Goal: Contribute content: Contribute content

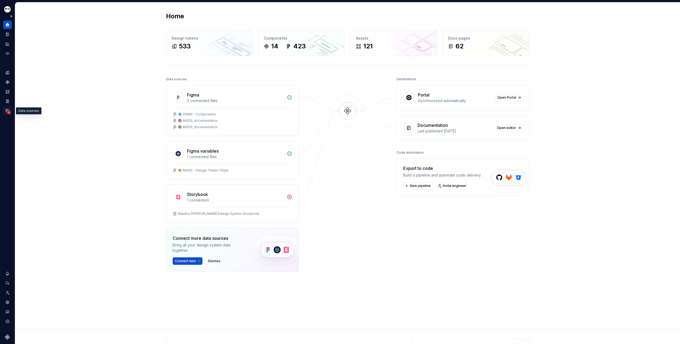
click at [7, 112] on icon "Data sources" at bounding box center [9, 113] width 4 height 4
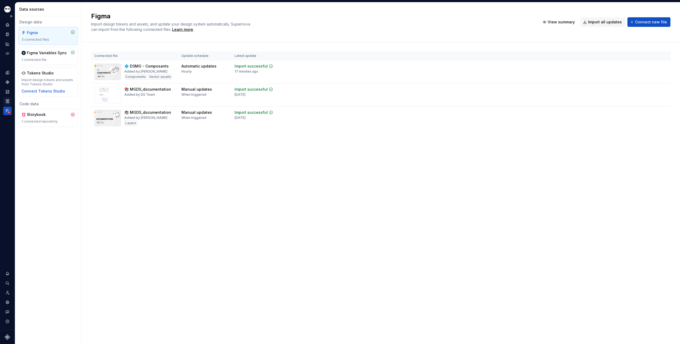
click at [9, 101] on icon "Storybook stories" at bounding box center [7, 101] width 5 height 5
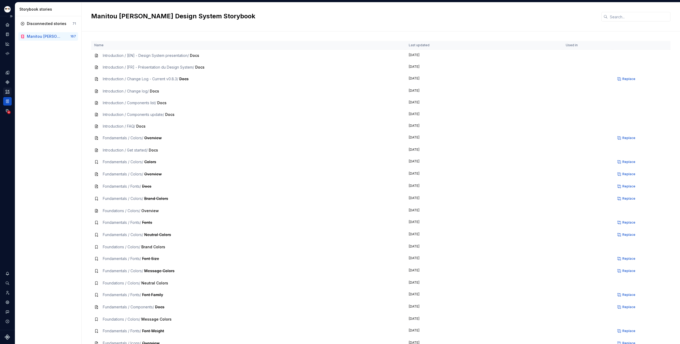
click at [7, 91] on icon "Assets" at bounding box center [7, 91] width 5 height 5
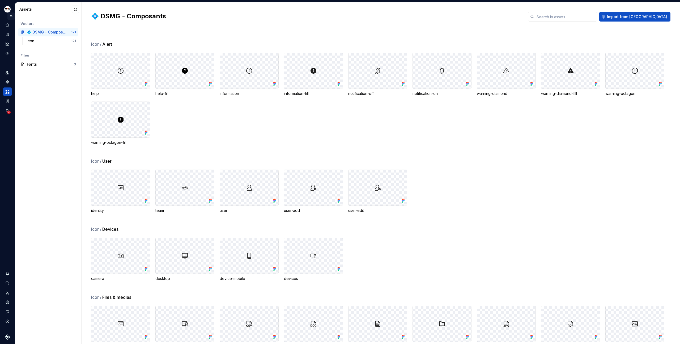
click at [10, 16] on button "Expand sidebar" at bounding box center [10, 15] width 7 height 7
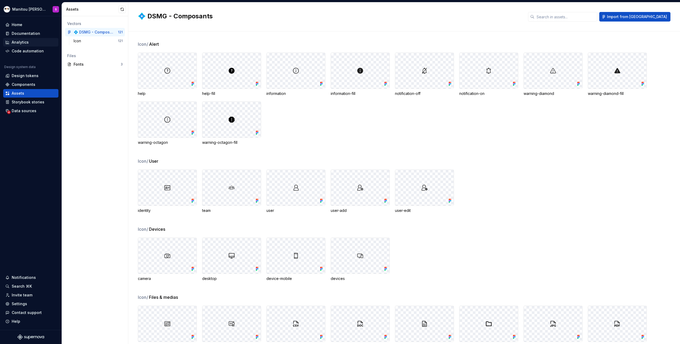
click at [33, 44] on div "Analytics" at bounding box center [30, 42] width 51 height 5
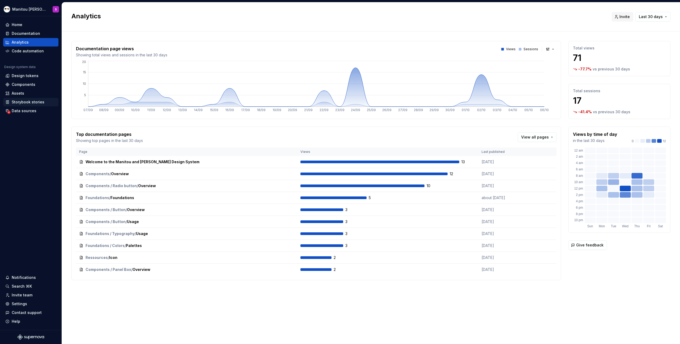
click at [37, 100] on div "Storybook stories" at bounding box center [28, 101] width 33 height 5
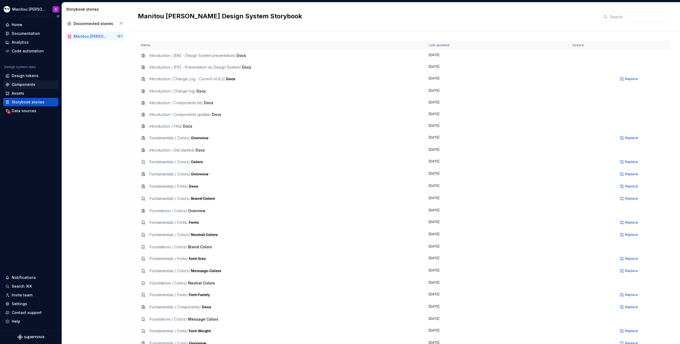
click at [30, 83] on div "Components" at bounding box center [24, 84] width 24 height 5
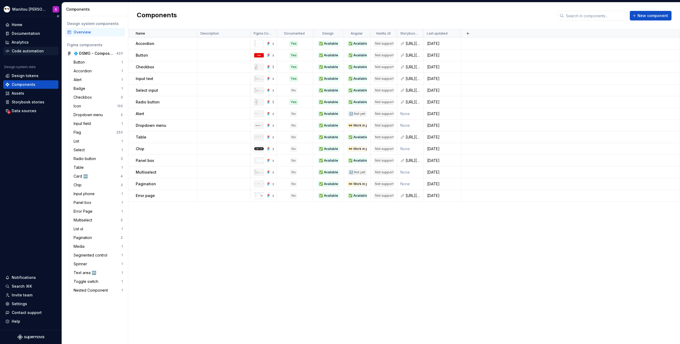
click at [23, 53] on div "Code automation" at bounding box center [28, 50] width 32 height 5
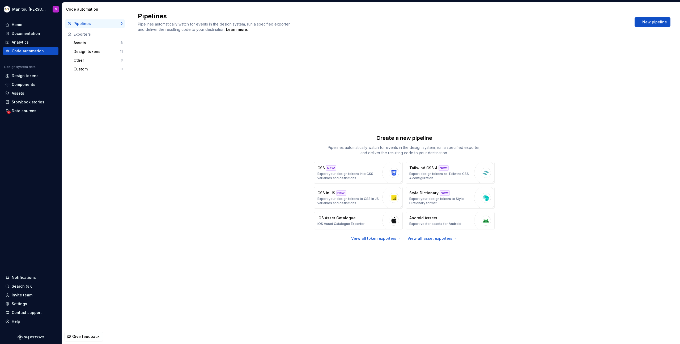
click at [189, 109] on div "Create a new pipeline Pipelines automatically watch for events in the design sy…" at bounding box center [404, 188] width 533 height 272
click at [357, 177] on p "Export your design tokens into CSS variables and definitions." at bounding box center [349, 176] width 62 height 9
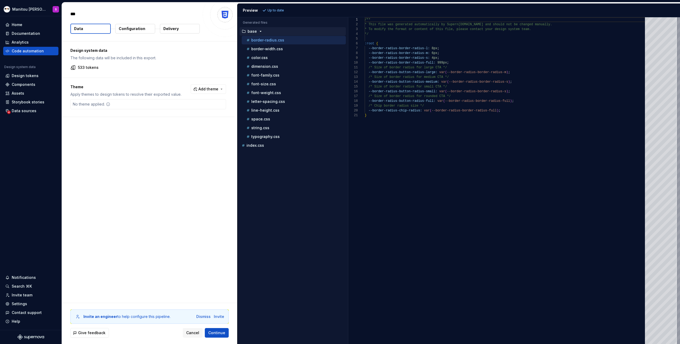
type textarea "*"
click at [296, 48] on div "border-width.css" at bounding box center [296, 48] width 100 height 5
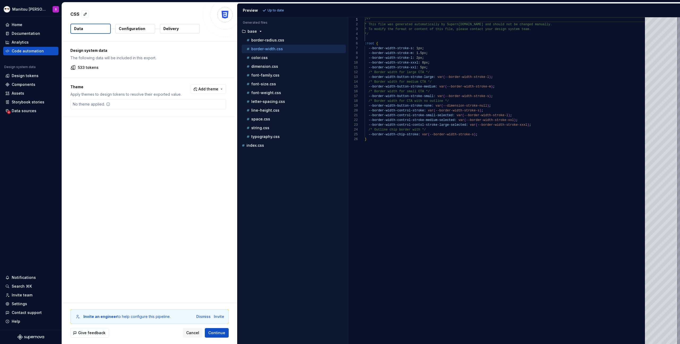
scroll to position [48, 0]
click at [295, 61] on div "color.css" at bounding box center [294, 57] width 104 height 9
click at [432, 75] on div "/** * This file was generated automatically by Supern [DOMAIN_NAME] and should …" at bounding box center [507, 180] width 284 height 327
click at [277, 57] on div "color.css" at bounding box center [296, 57] width 100 height 5
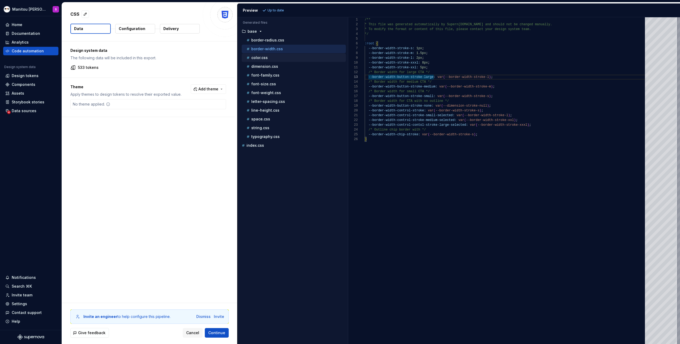
scroll to position [0, 0]
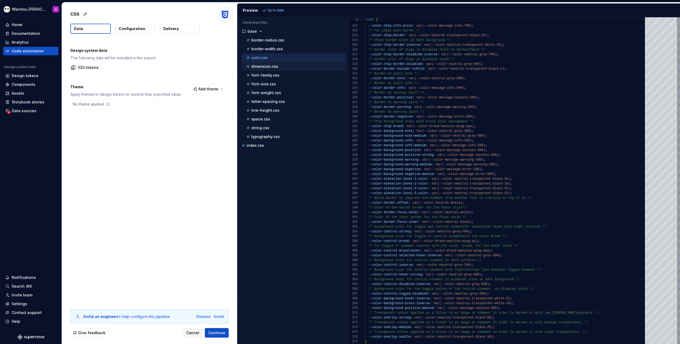
click at [267, 70] on div "dimension.css" at bounding box center [294, 66] width 104 height 9
click at [267, 69] on div "dimension.css" at bounding box center [296, 66] width 100 height 5
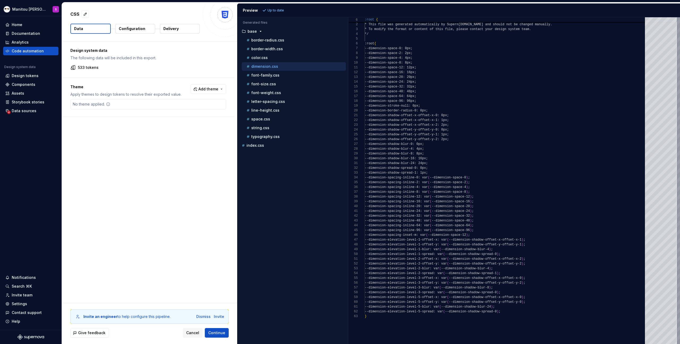
scroll to position [48, 0]
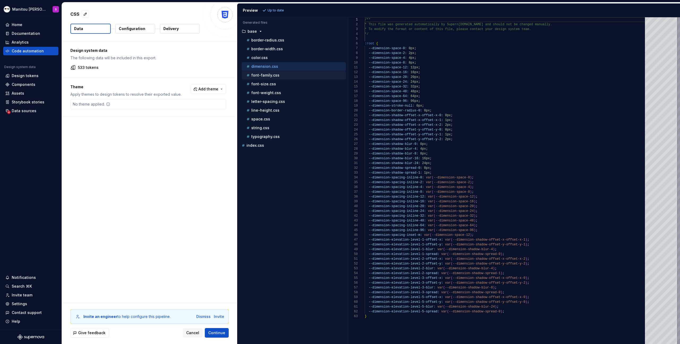
click at [267, 76] on p "font-family.css" at bounding box center [265, 75] width 28 height 4
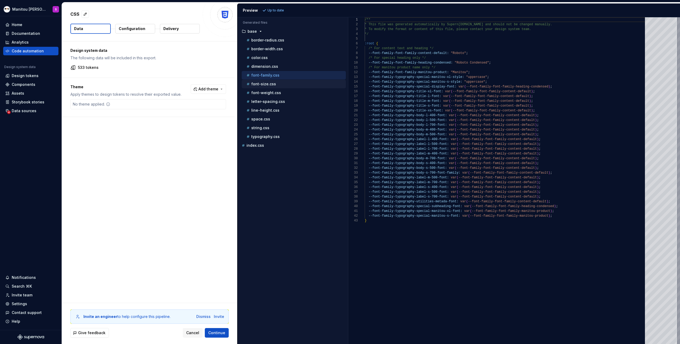
click at [265, 86] on p "font-size.css" at bounding box center [263, 84] width 25 height 4
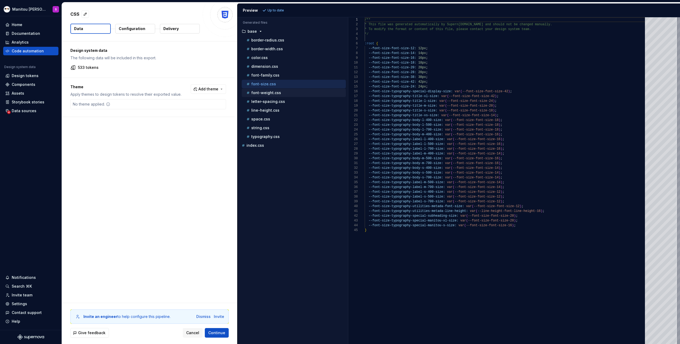
click at [264, 91] on p "font-weight.css" at bounding box center [266, 93] width 30 height 4
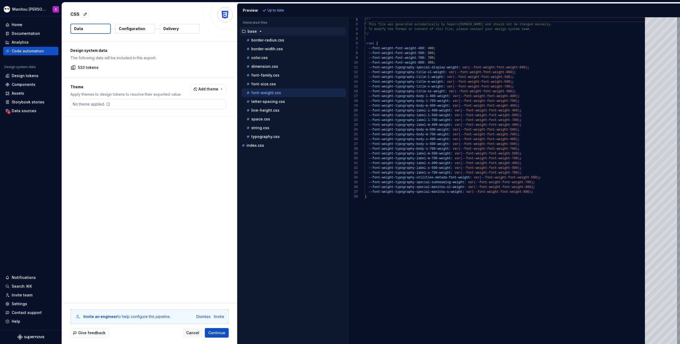
click at [255, 31] on p "base" at bounding box center [252, 31] width 9 height 4
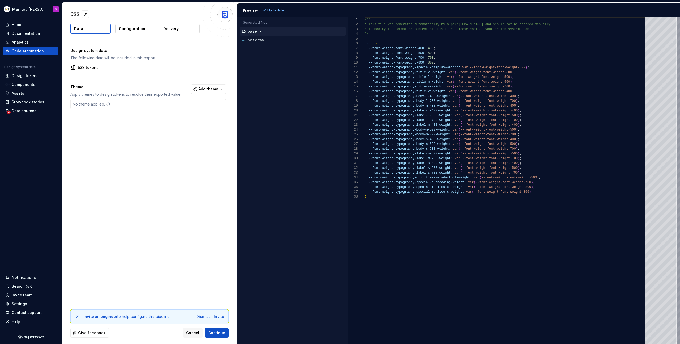
click at [255, 31] on p "base" at bounding box center [252, 31] width 9 height 4
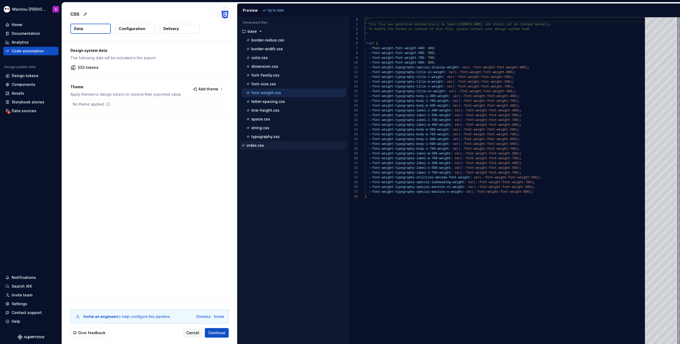
click at [255, 146] on p "index.css" at bounding box center [256, 145] width 18 height 4
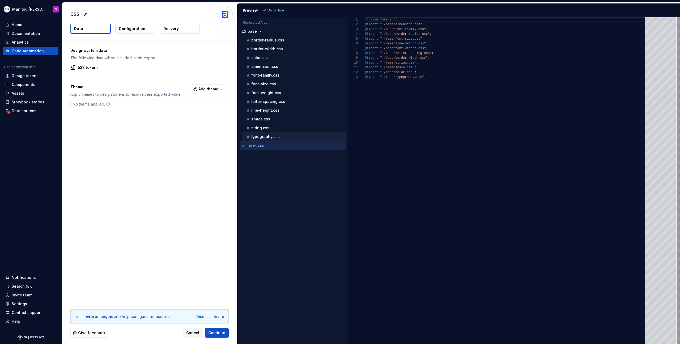
click at [260, 138] on p "typography.css" at bounding box center [265, 136] width 28 height 4
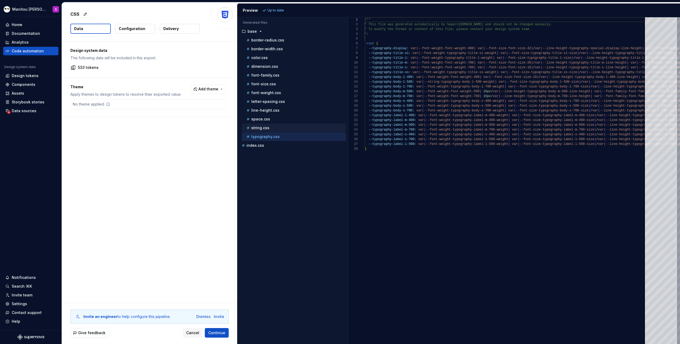
click at [260, 130] on div "string.css" at bounding box center [296, 127] width 100 height 5
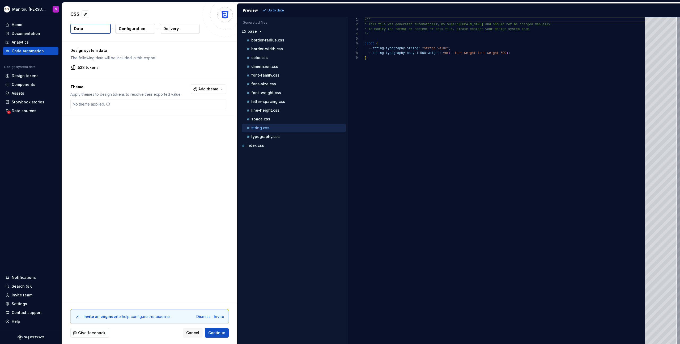
scroll to position [38, 0]
click at [260, 124] on div "string.css" at bounding box center [294, 128] width 104 height 9
click at [260, 116] on div "space.css" at bounding box center [296, 118] width 100 height 5
type textarea "**********"
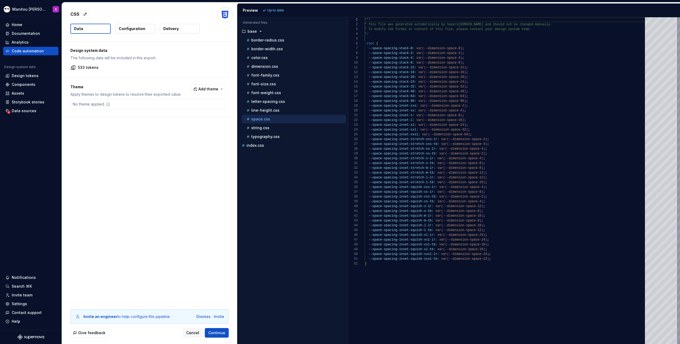
click at [131, 31] on p "Configuration" at bounding box center [132, 28] width 27 height 5
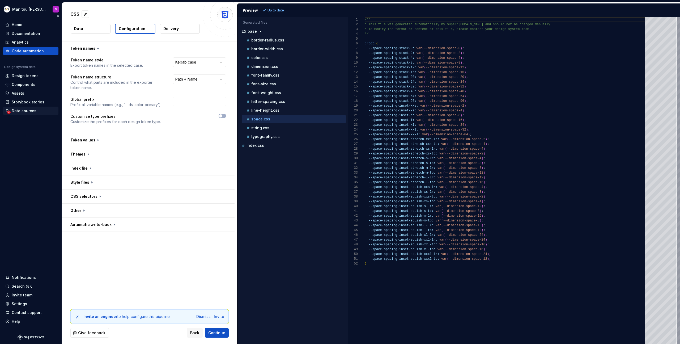
click at [20, 108] on div "Data sources" at bounding box center [24, 110] width 25 height 5
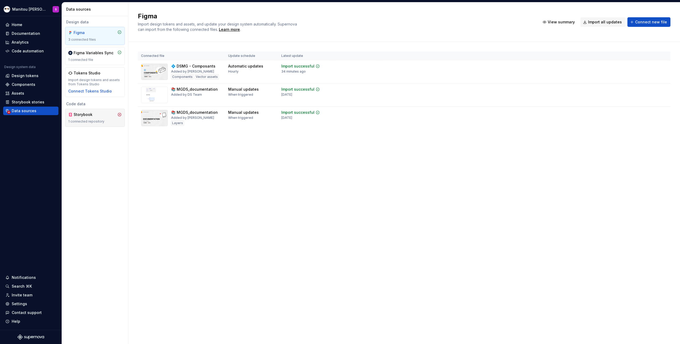
click at [102, 115] on div "Storybook" at bounding box center [94, 114] width 53 height 5
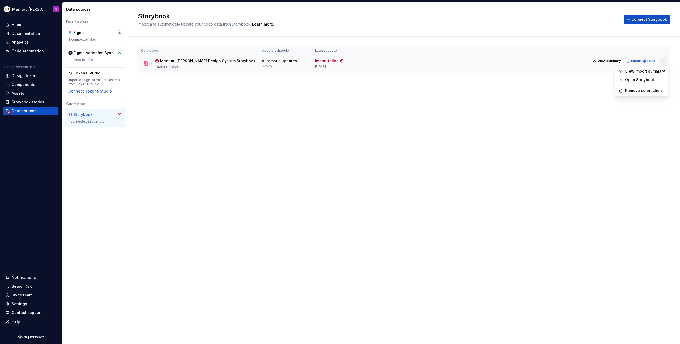
click at [666, 60] on html "Manitou [PERSON_NAME] Design System S Home Documentation Analytics Code automat…" at bounding box center [340, 172] width 680 height 344
click at [650, 72] on div "View import summary" at bounding box center [645, 71] width 40 height 5
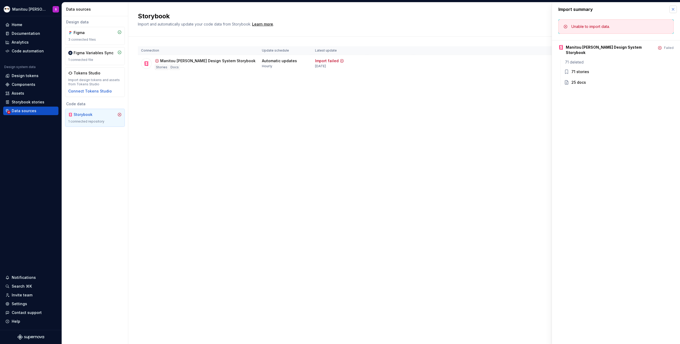
click at [674, 10] on button "button" at bounding box center [673, 9] width 7 height 7
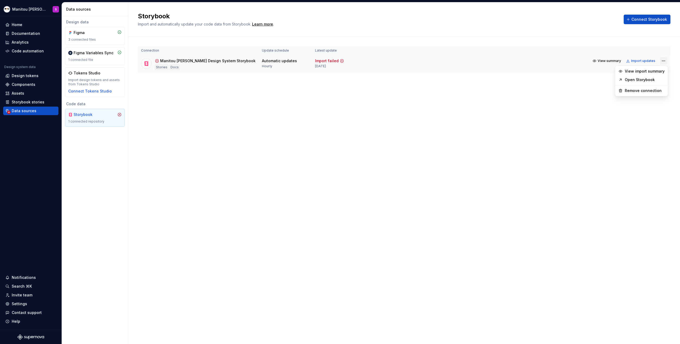
click at [661, 61] on html "Manitou [PERSON_NAME] Design System S Home Documentation Analytics Code automat…" at bounding box center [340, 172] width 680 height 344
click at [645, 88] on div "Remove connection" at bounding box center [645, 90] width 40 height 5
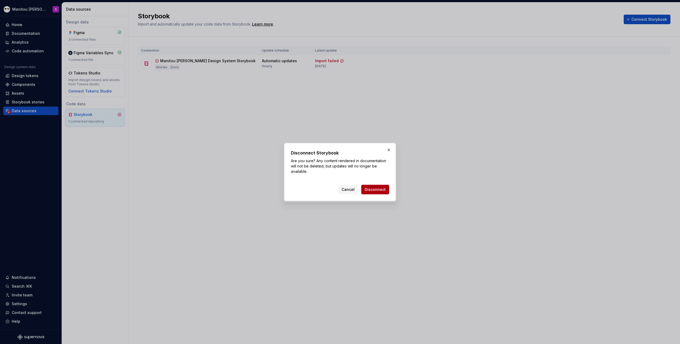
click at [375, 191] on span "Disconnect" at bounding box center [375, 189] width 21 height 5
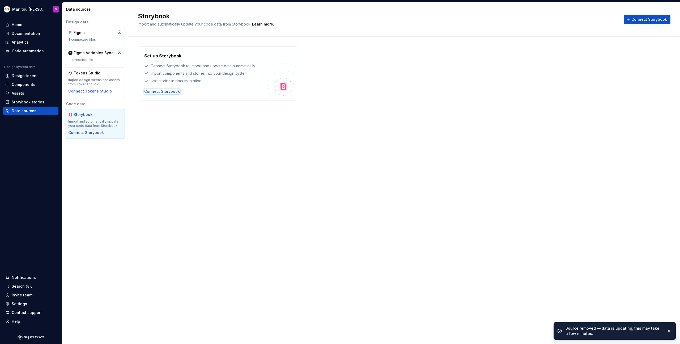
click at [165, 92] on div "Connect Storybook" at bounding box center [162, 91] width 36 height 5
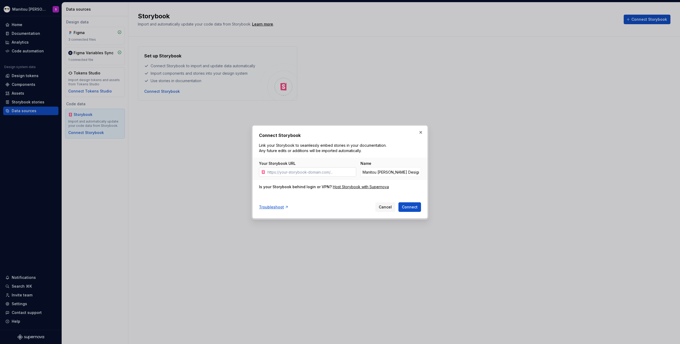
click at [277, 174] on input "Your Storybook URL" at bounding box center [311, 172] width 91 height 10
type input "[URL][DOMAIN_NAME]"
click at [411, 208] on span "Connect" at bounding box center [410, 206] width 16 height 5
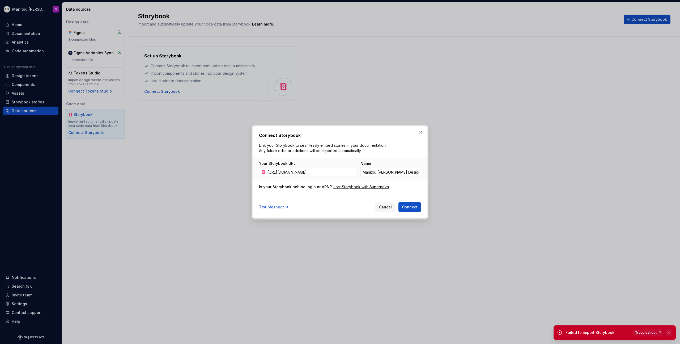
click at [667, 332] on button "button" at bounding box center [669, 332] width 7 height 7
click at [424, 132] on button "button" at bounding box center [420, 132] width 7 height 7
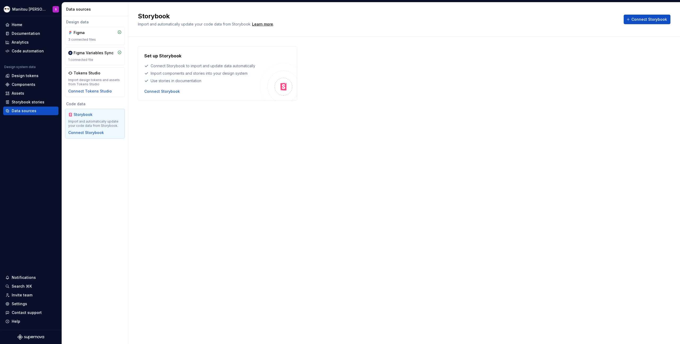
click at [229, 131] on div "Storybook Import and automatically update your code data from Storybook. Learn …" at bounding box center [404, 173] width 552 height 342
click at [28, 31] on div "Documentation" at bounding box center [26, 33] width 28 height 5
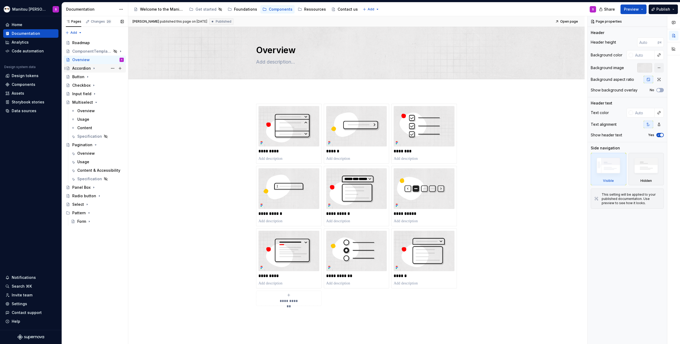
click at [86, 69] on div "Accordion" at bounding box center [81, 68] width 19 height 5
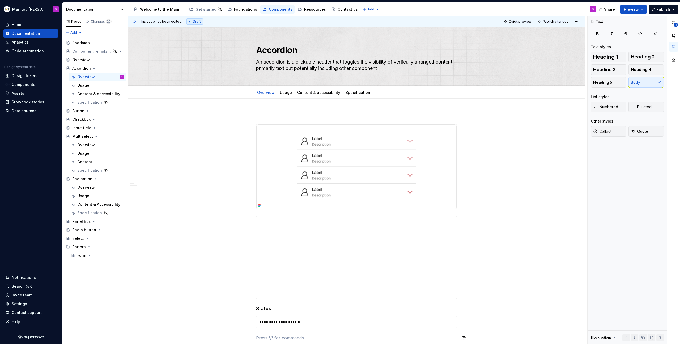
click at [280, 137] on div "**********" at bounding box center [356, 293] width 201 height 364
click at [295, 167] on img at bounding box center [356, 166] width 200 height 85
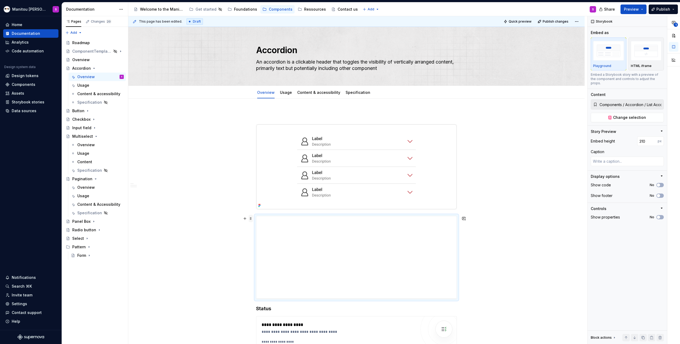
click at [252, 220] on span at bounding box center [251, 218] width 4 height 7
click at [268, 264] on div "Delete" at bounding box center [276, 265] width 35 height 5
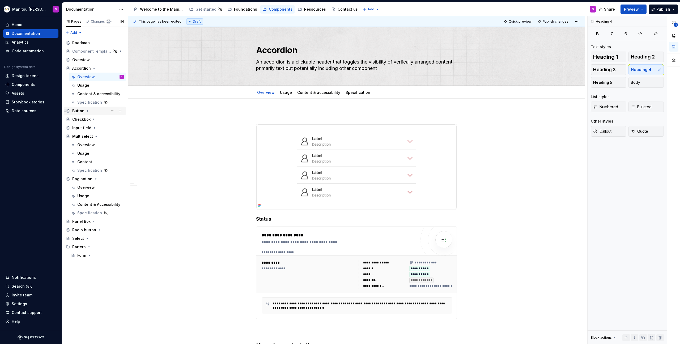
click at [90, 111] on div "Button" at bounding box center [98, 110] width 52 height 7
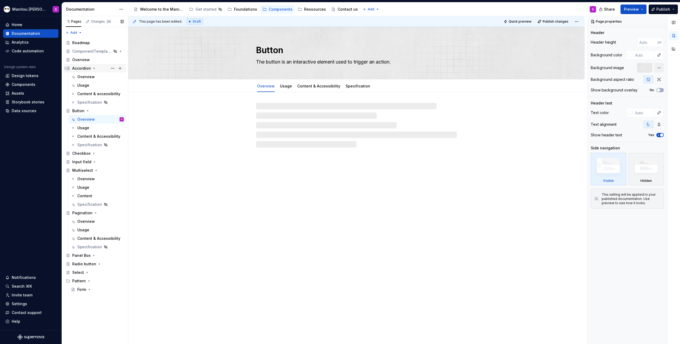
click at [81, 71] on div "Accordion" at bounding box center [98, 68] width 52 height 7
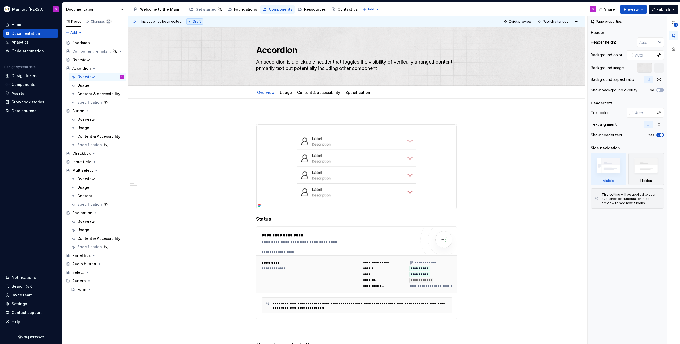
click at [552, 25] on div "This page has been edited. Draft Quick preview Publish changes" at bounding box center [356, 21] width 457 height 11
click at [554, 22] on span "Publish changes" at bounding box center [556, 21] width 26 height 4
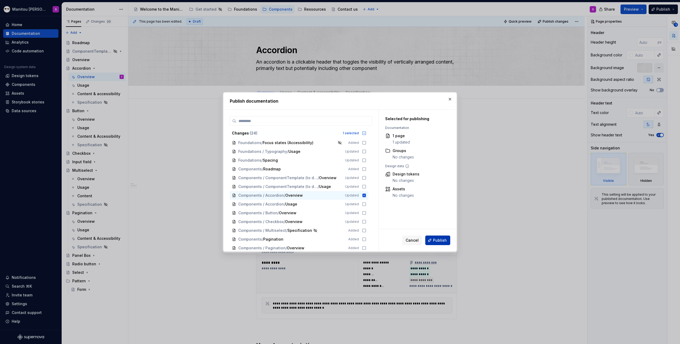
click at [433, 242] on button "Publish" at bounding box center [438, 240] width 25 height 10
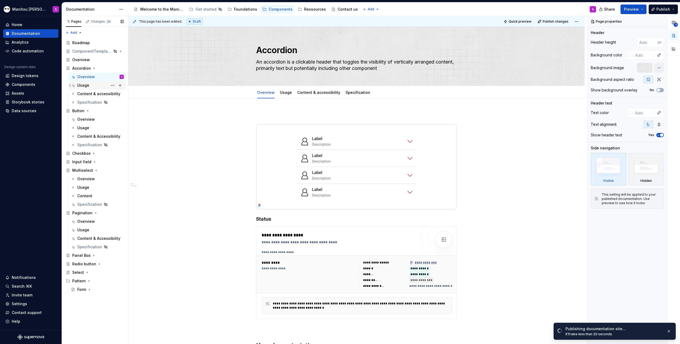
click at [87, 85] on div "Usage" at bounding box center [83, 85] width 12 height 5
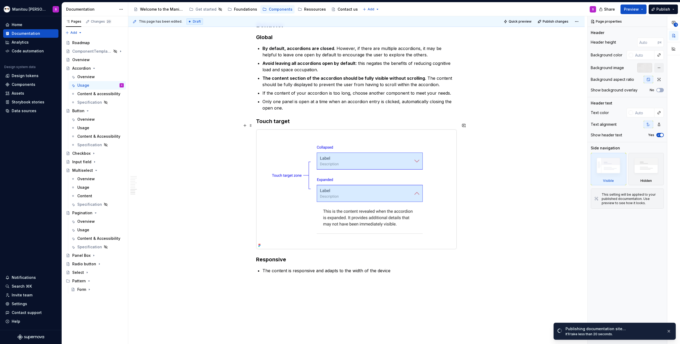
scroll to position [1181, 0]
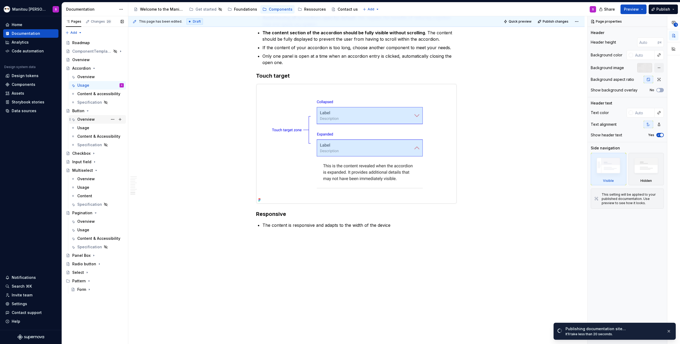
click at [87, 118] on div "Overview" at bounding box center [86, 119] width 18 height 5
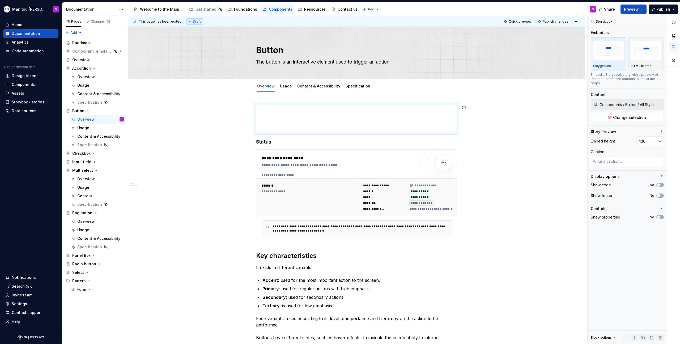
click at [345, 98] on div "**********" at bounding box center [356, 324] width 457 height 464
type textarea "*"
drag, startPoint x: 345, startPoint y: 98, endPoint x: 346, endPoint y: 123, distance: 25.3
click at [346, 123] on div "**********" at bounding box center [357, 180] width 459 height 328
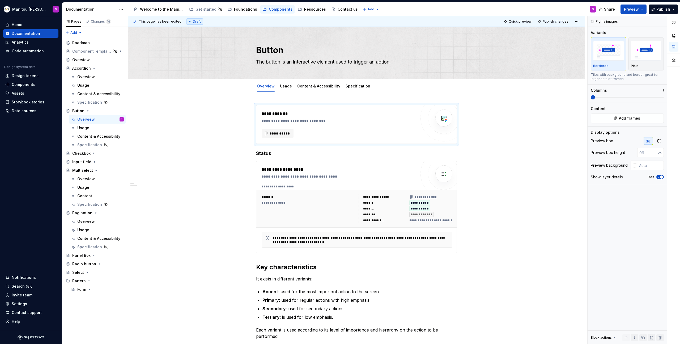
type textarea "*"
click at [284, 131] on button "**********" at bounding box center [278, 134] width 32 height 10
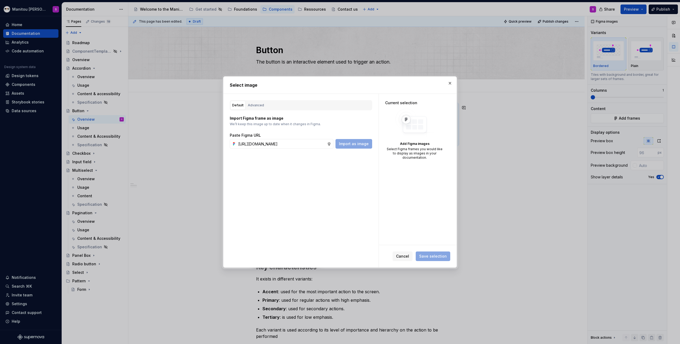
scroll to position [0, 170]
type input "[URL][DOMAIN_NAME]"
click at [361, 145] on span "Import as image" at bounding box center [354, 143] width 30 height 5
click at [435, 257] on span "Save selection" at bounding box center [433, 256] width 28 height 5
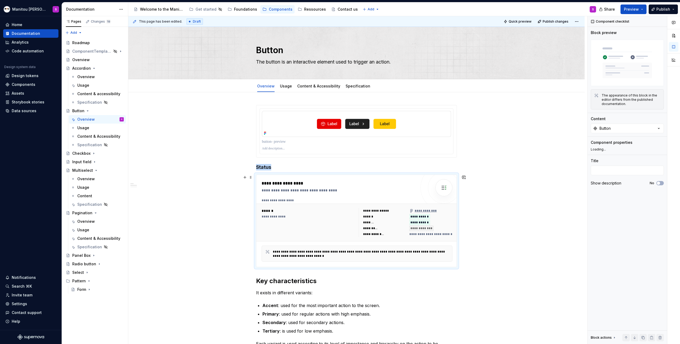
click at [451, 234] on span "**********" at bounding box center [489, 234] width 159 height 4
click at [287, 85] on link "Usage" at bounding box center [286, 86] width 12 height 5
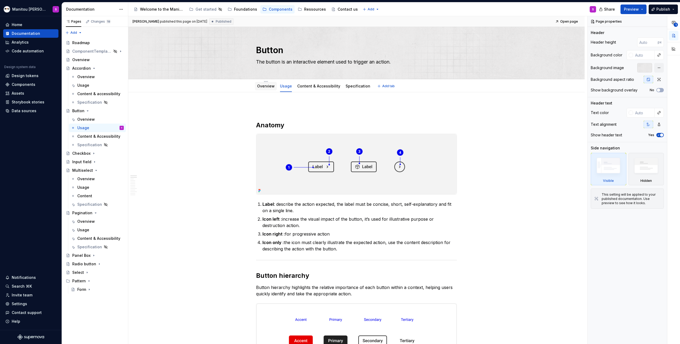
click at [270, 86] on link "Overview" at bounding box center [266, 86] width 18 height 5
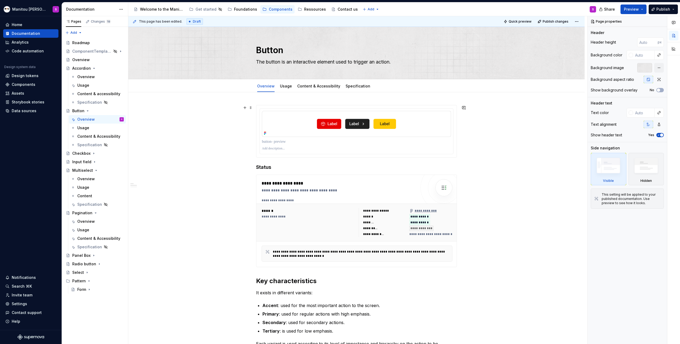
drag, startPoint x: 554, startPoint y: 23, endPoint x: 463, endPoint y: 157, distance: 162.0
click at [463, 157] on div "**********" at bounding box center [357, 180] width 459 height 328
click at [529, 136] on div "**********" at bounding box center [356, 336] width 457 height 489
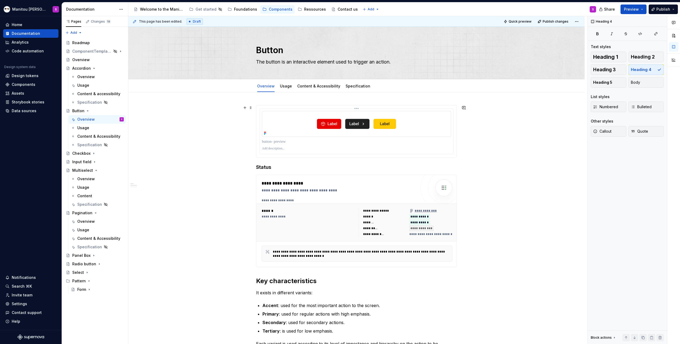
click at [435, 127] on img at bounding box center [356, 124] width 189 height 26
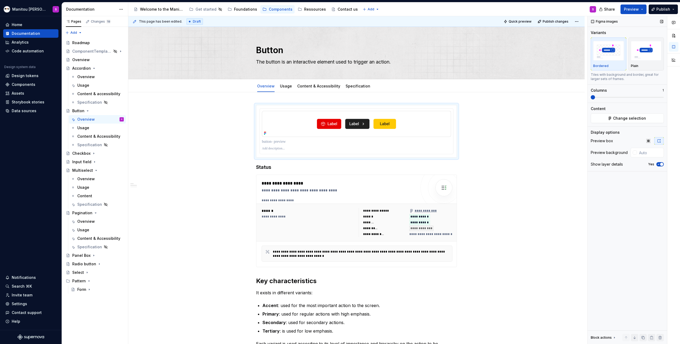
click at [658, 163] on icon "button" at bounding box center [659, 164] width 4 height 3
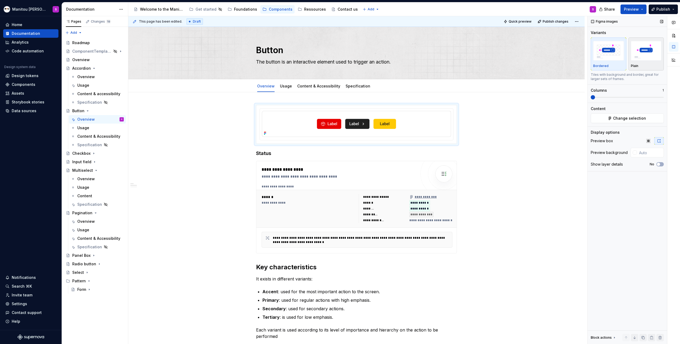
click at [643, 67] on div "Plain" at bounding box center [646, 66] width 31 height 4
type textarea "*"
click at [434, 111] on img at bounding box center [356, 124] width 189 height 26
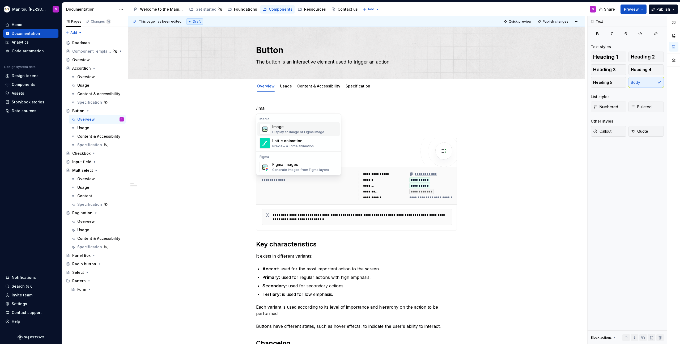
click at [320, 124] on div "Image" at bounding box center [298, 126] width 52 height 5
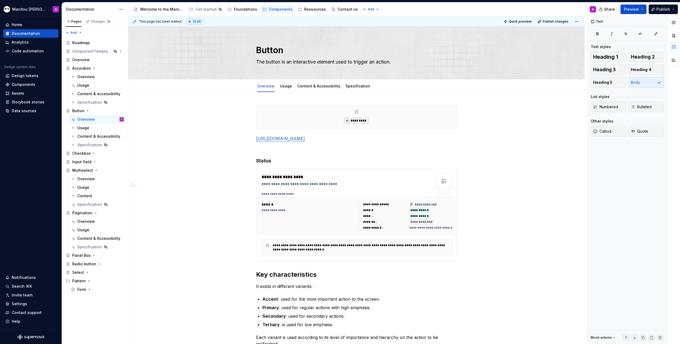
type textarea "*"
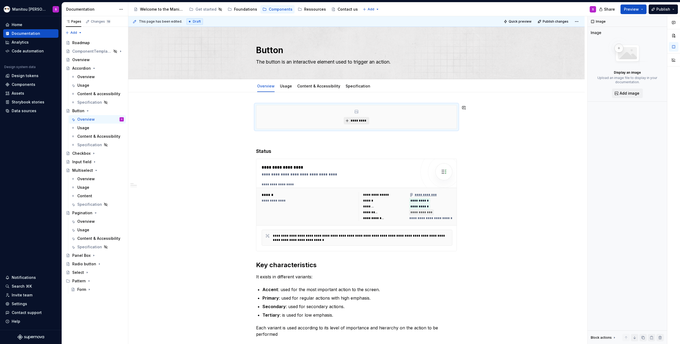
click at [360, 122] on span "*********" at bounding box center [359, 121] width 16 height 4
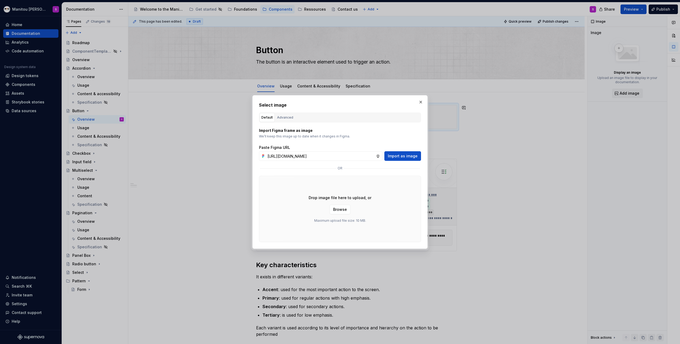
scroll to position [0, 150]
type input "[URL][DOMAIN_NAME]"
click at [402, 158] on button "Import as image" at bounding box center [403, 156] width 37 height 10
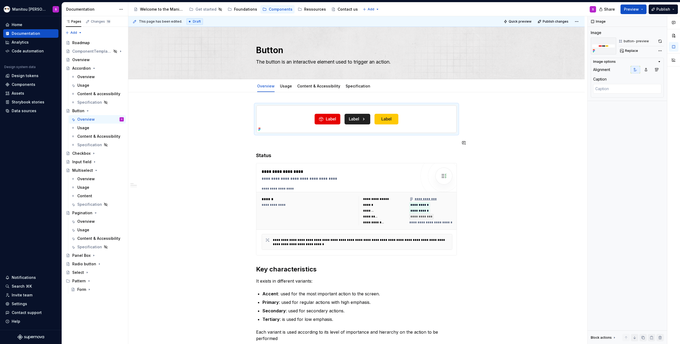
click at [447, 146] on div "**********" at bounding box center [356, 282] width 201 height 355
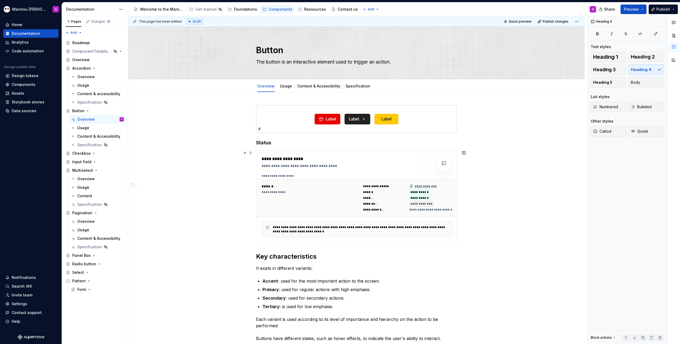
click at [142, 239] on div "**********" at bounding box center [356, 324] width 457 height 465
click at [84, 129] on div "Usage" at bounding box center [83, 127] width 12 height 5
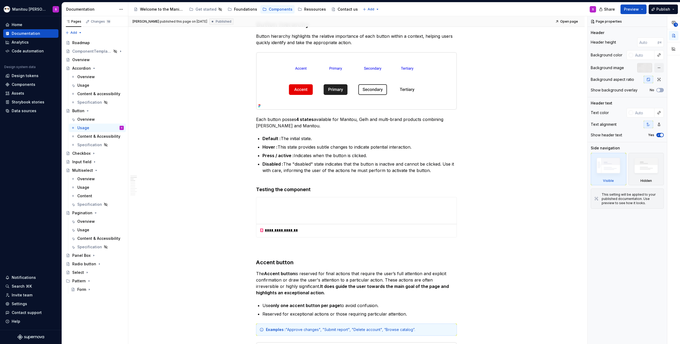
scroll to position [277, 0]
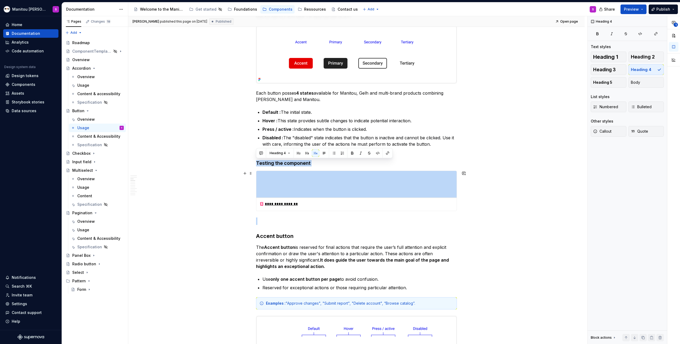
drag, startPoint x: 256, startPoint y: 162, endPoint x: 290, endPoint y: 213, distance: 61.7
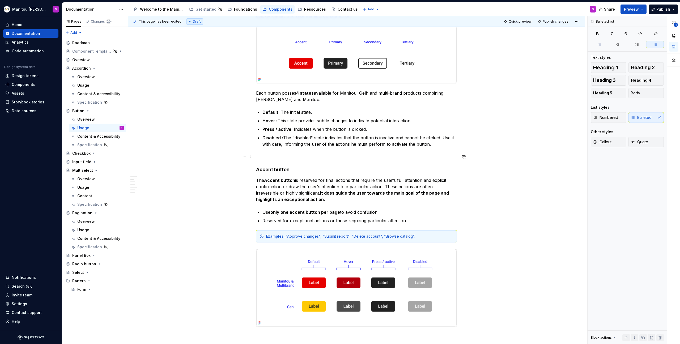
click at [256, 165] on h4 "Accent button" at bounding box center [356, 163] width 201 height 19
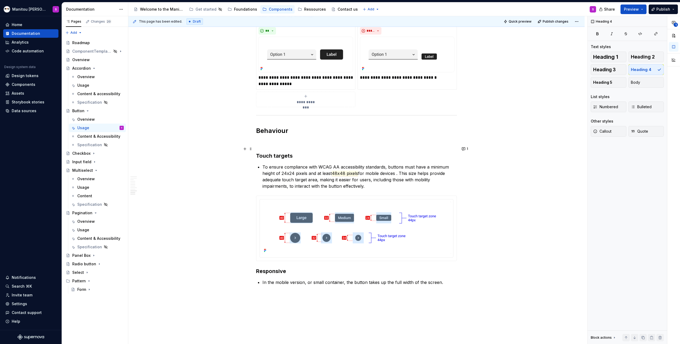
scroll to position [1488, 0]
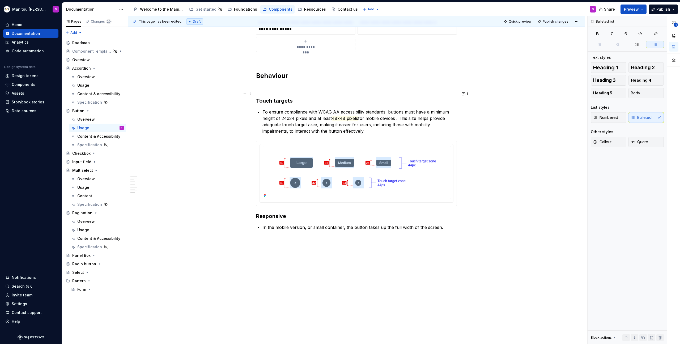
click at [344, 116] on span "48x48 pixels" at bounding box center [345, 119] width 26 height 6
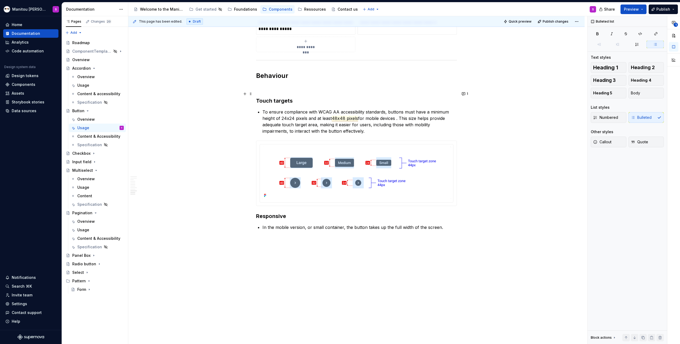
click at [338, 116] on span "48x48 pixels" at bounding box center [345, 119] width 26 height 6
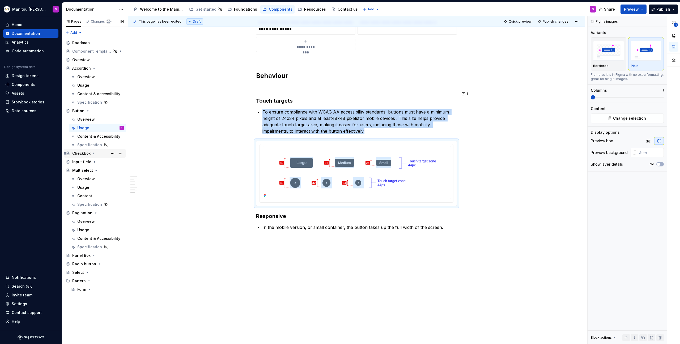
click at [78, 151] on div "Checkbox" at bounding box center [81, 153] width 18 height 5
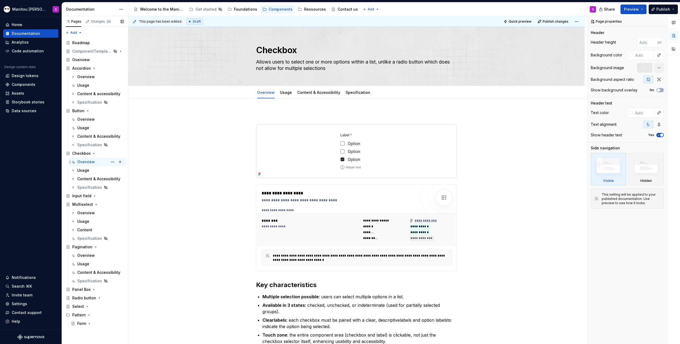
click at [82, 164] on div "Overview" at bounding box center [86, 161] width 18 height 5
click at [83, 173] on div "Usage" at bounding box center [100, 170] width 47 height 7
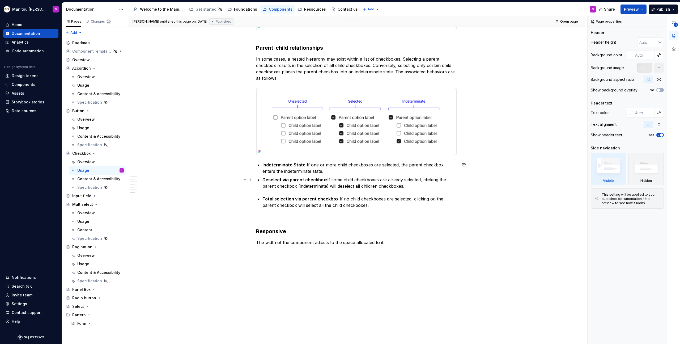
scroll to position [1184, 0]
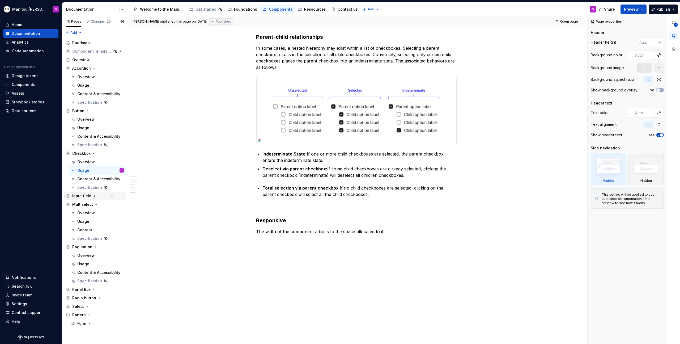
click at [73, 197] on div "Input field" at bounding box center [81, 195] width 19 height 5
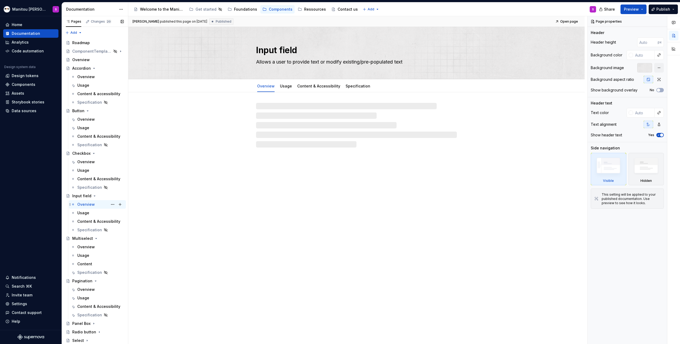
click at [78, 204] on div "Overview" at bounding box center [86, 204] width 18 height 5
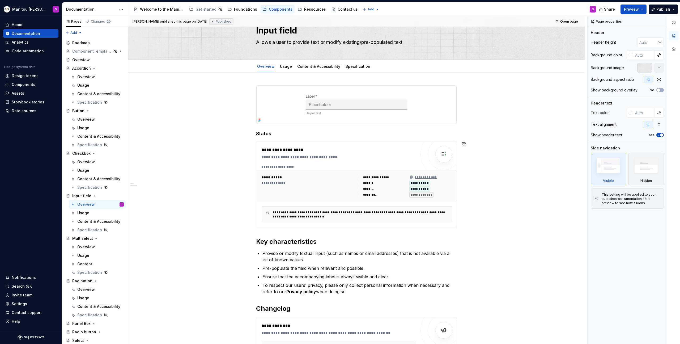
scroll to position [147, 0]
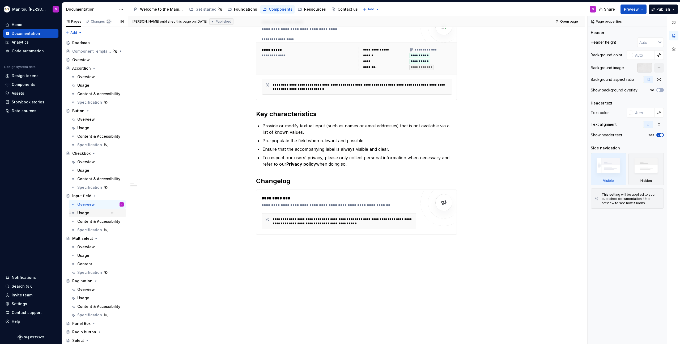
click at [84, 216] on div "Usage" at bounding box center [100, 212] width 47 height 7
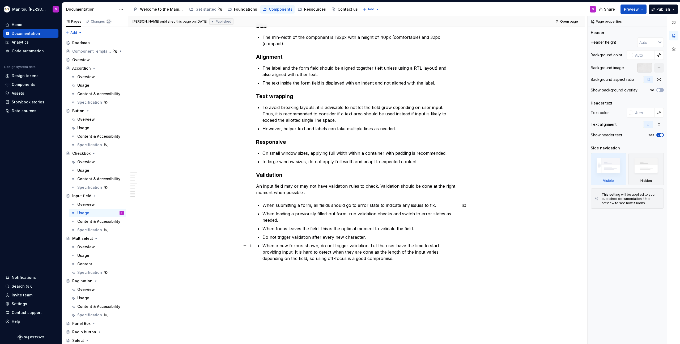
scroll to position [1689, 0]
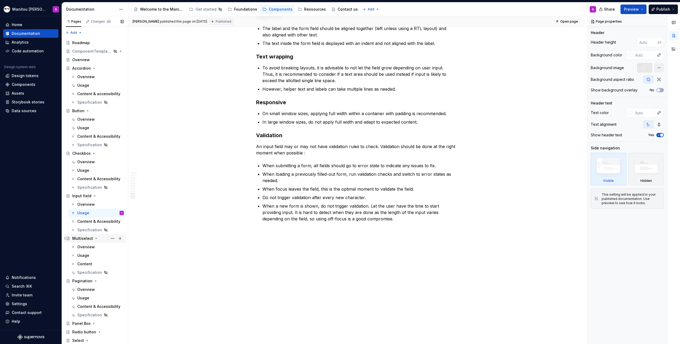
click at [81, 241] on div "Multiselect" at bounding box center [98, 238] width 52 height 7
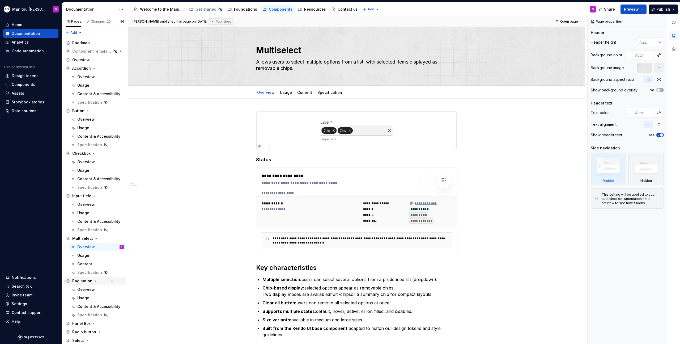
click at [82, 283] on div "Pagination" at bounding box center [82, 280] width 20 height 5
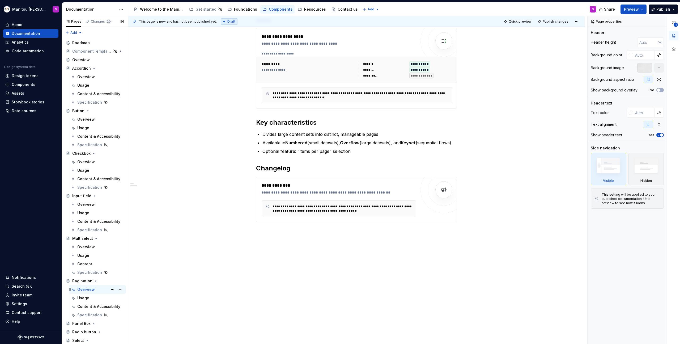
scroll to position [16, 0]
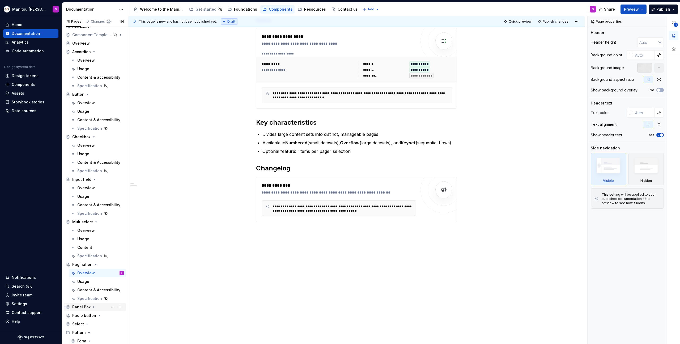
click at [83, 306] on div "Panel Box" at bounding box center [81, 306] width 18 height 5
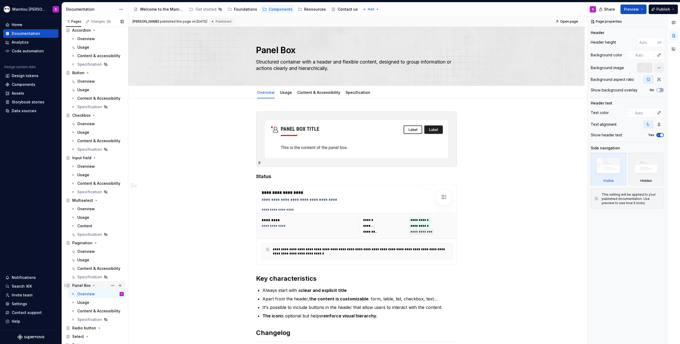
scroll to position [51, 0]
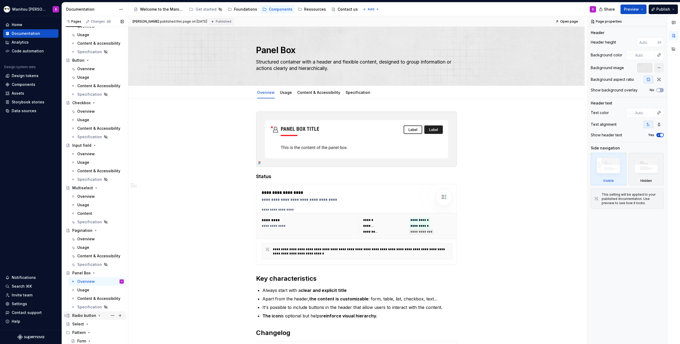
click at [85, 317] on div "Radio button" at bounding box center [84, 315] width 24 height 5
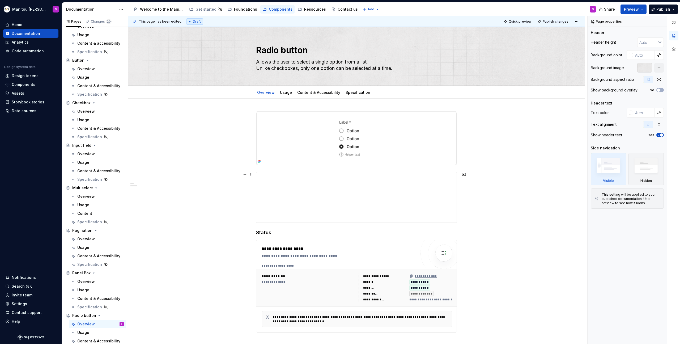
click at [468, 215] on div "**********" at bounding box center [356, 338] width 457 height 478
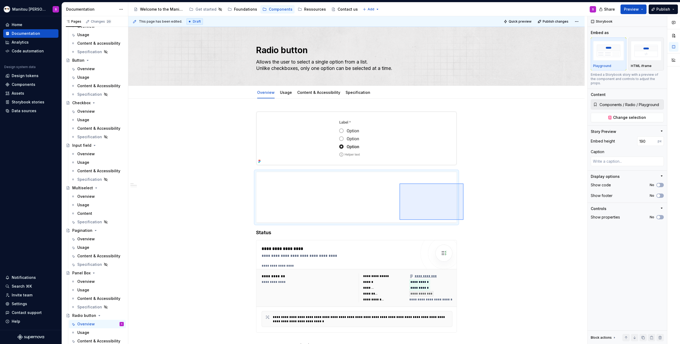
drag, startPoint x: 464, startPoint y: 220, endPoint x: 400, endPoint y: 183, distance: 73.7
click at [400, 183] on div "**********" at bounding box center [357, 180] width 459 height 328
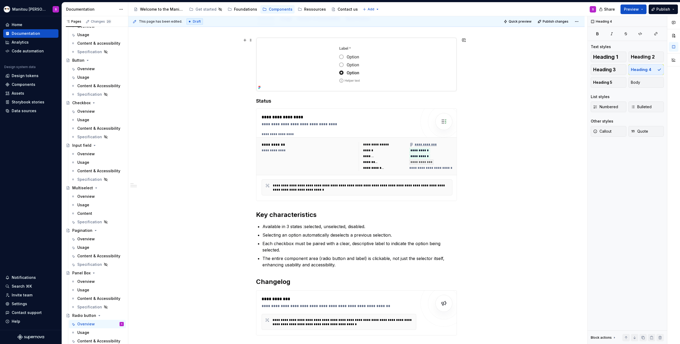
scroll to position [42, 0]
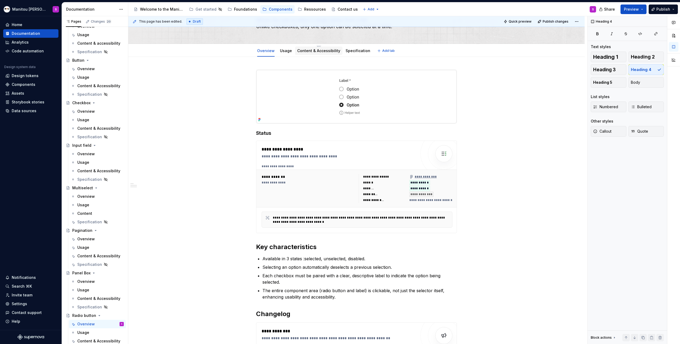
click at [296, 53] on div "Content & Accessibility" at bounding box center [318, 51] width 47 height 9
click at [284, 53] on div "Usage" at bounding box center [286, 51] width 12 height 6
click at [287, 51] on link "Usage" at bounding box center [286, 50] width 12 height 5
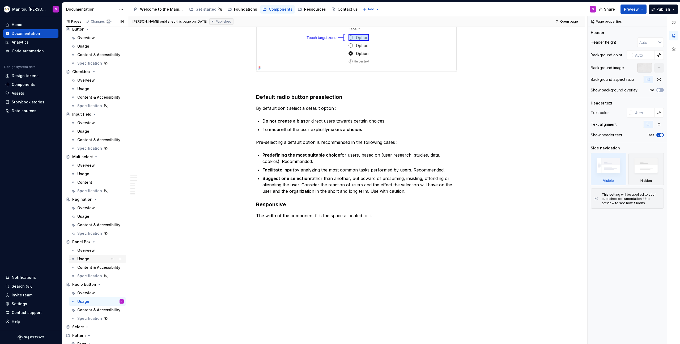
scroll to position [85, 0]
click at [79, 325] on div "Select" at bounding box center [78, 323] width 12 height 5
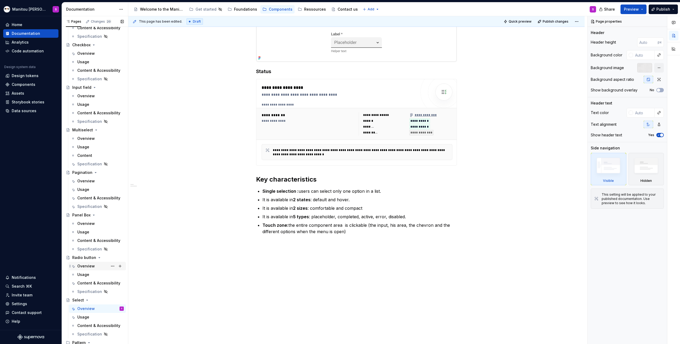
scroll to position [119, 0]
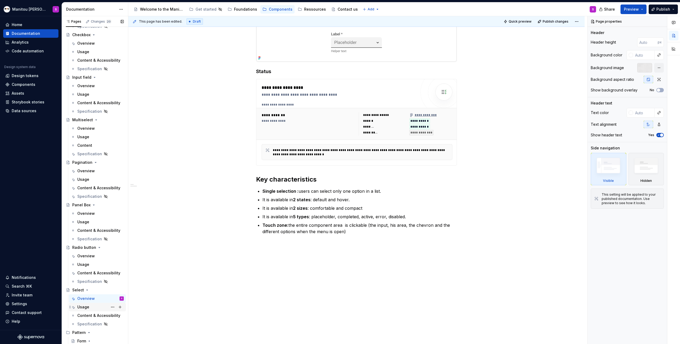
click at [87, 306] on div "Usage" at bounding box center [83, 306] width 12 height 5
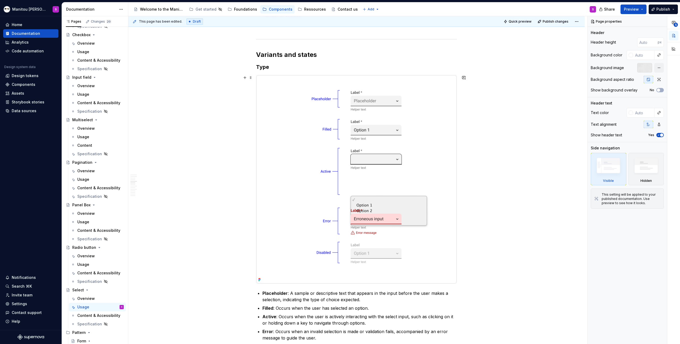
scroll to position [358, 0]
click at [359, 224] on img at bounding box center [356, 180] width 200 height 208
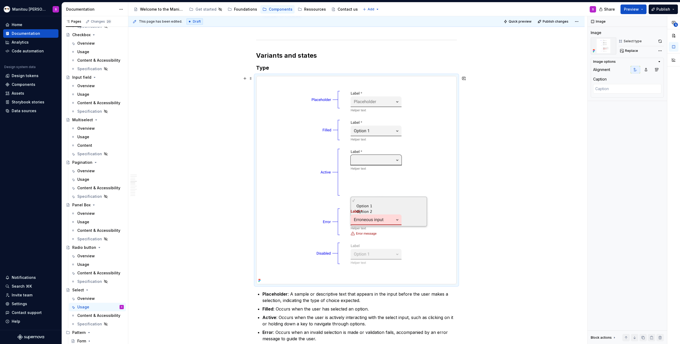
click at [359, 224] on img at bounding box center [356, 180] width 200 height 208
click at [660, 43] on button "button" at bounding box center [660, 40] width 7 height 7
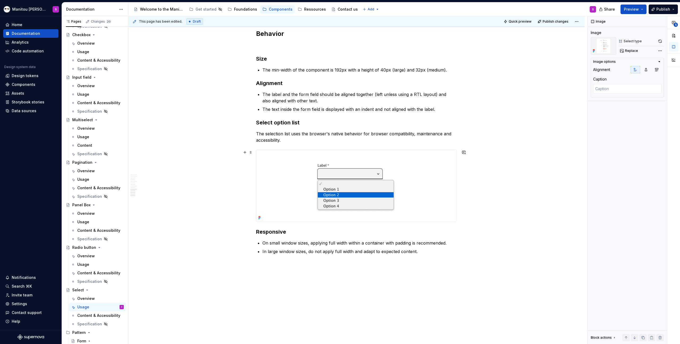
scroll to position [1278, 0]
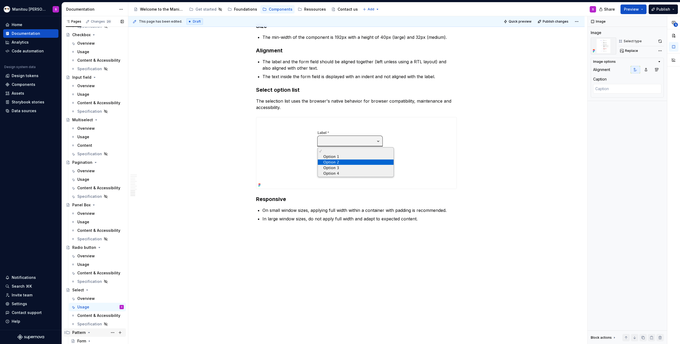
click at [79, 336] on div "Pattern" at bounding box center [98, 332] width 52 height 7
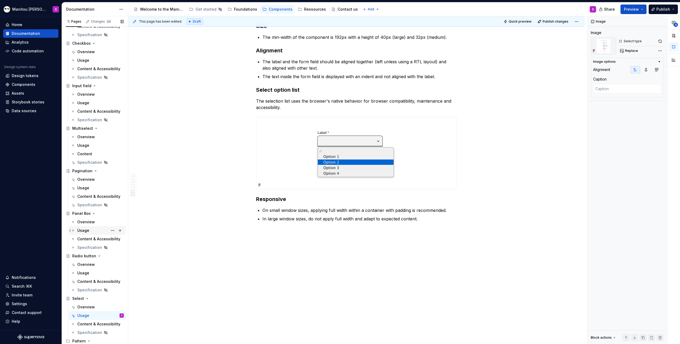
scroll to position [0, 0]
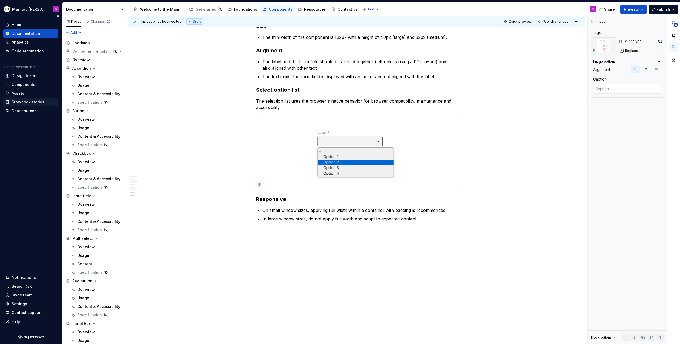
click at [20, 102] on div "Storybook stories" at bounding box center [28, 101] width 33 height 5
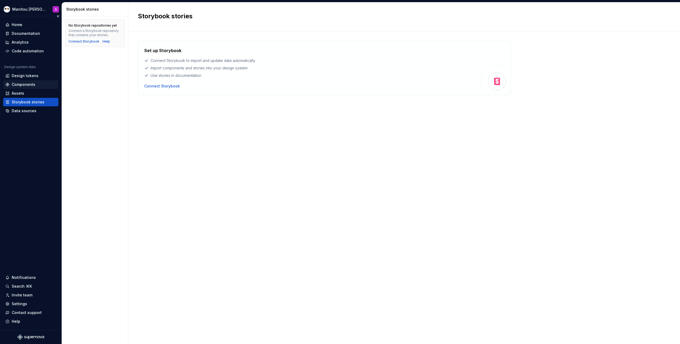
click at [26, 84] on div "Components" at bounding box center [24, 84] width 24 height 5
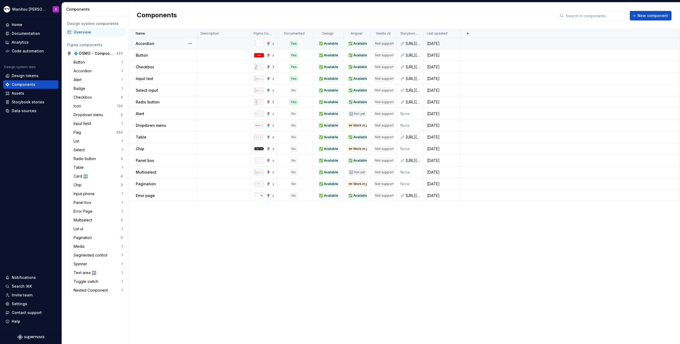
click at [175, 45] on div "Accordion" at bounding box center [166, 43] width 61 height 5
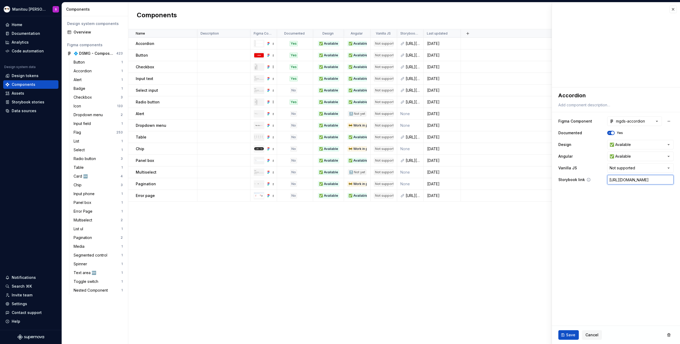
click at [627, 180] on input "[URL][DOMAIN_NAME]" at bounding box center [641, 180] width 66 height 10
click at [175, 58] on td "Button" at bounding box center [162, 55] width 69 height 12
click at [641, 179] on input "[URL][DOMAIN_NAME]" at bounding box center [641, 180] width 66 height 10
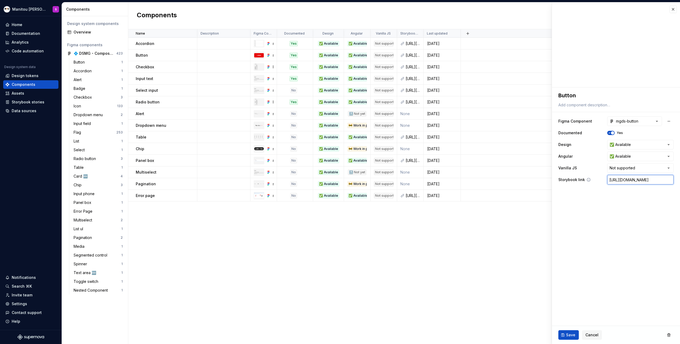
click at [641, 179] on input "[URL][DOMAIN_NAME]" at bounding box center [641, 180] width 66 height 10
paste input "<a href="[URL][DOMAIN_NAME]">Components / Button - Overview ⋅ Storybook ([DOMAI…"
type textarea "*"
type input "<a href="[URL][DOMAIN_NAME]">Components / Button - Overview ⋅ Storybook ([DOMAI…"
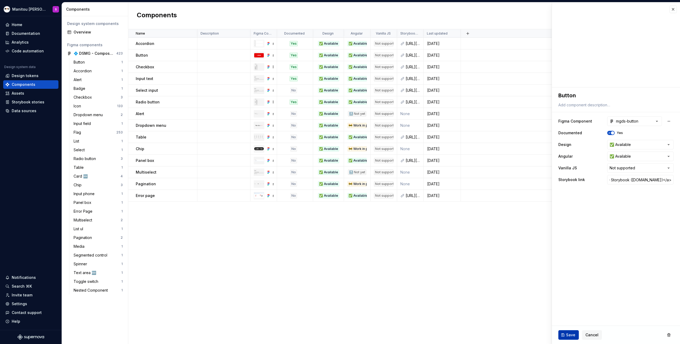
scroll to position [0, 0]
drag, startPoint x: 570, startPoint y: 335, endPoint x: 605, endPoint y: 220, distance: 120.1
click at [605, 220] on fieldset "**********" at bounding box center [616, 215] width 128 height 256
drag, startPoint x: 626, startPoint y: 180, endPoint x: 590, endPoint y: 184, distance: 36.2
click at [612, 181] on input "<a href="[URL][DOMAIN_NAME]">Components / Button - Overview ⋅ Storybook ([DOMAI…" at bounding box center [641, 180] width 66 height 10
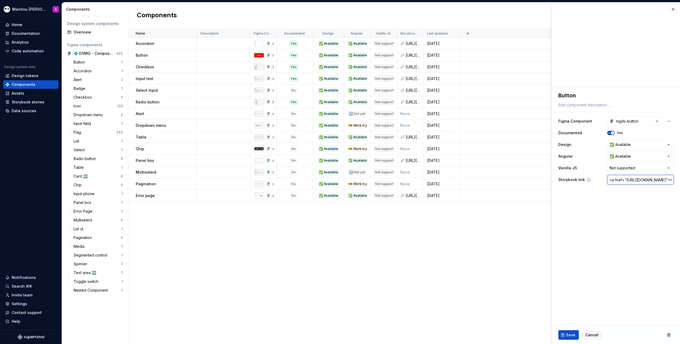
click at [612, 181] on input "<a href="[URL][DOMAIN_NAME]">Components / Button - Overview ⋅ Storybook ([DOMAI…" at bounding box center [641, 180] width 66 height 10
drag, startPoint x: 627, startPoint y: 179, endPoint x: 607, endPoint y: 179, distance: 20.5
click at [607, 179] on div "Storybook link <a href="[URL][DOMAIN_NAME]">Components / Button - Overview ⋅ St…" at bounding box center [616, 180] width 115 height 10
type textarea "*"
type input "[URL][DOMAIN_NAME]">Components / Button - Overview ⋅ Storybook ([DOMAIN_NAME])<…"
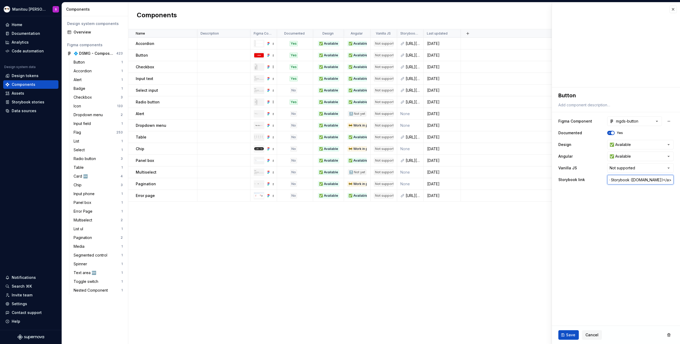
scroll to position [0, 213]
drag, startPoint x: 629, startPoint y: 179, endPoint x: 680, endPoint y: 179, distance: 51.3
click at [680, 179] on div "**********" at bounding box center [616, 137] width 128 height 101
click at [661, 181] on input "[URL][DOMAIN_NAME]">Components / Button - Overview ⋅ Storybook ([DOMAIN_NAME])<…" at bounding box center [641, 180] width 66 height 10
drag, startPoint x: 662, startPoint y: 179, endPoint x: 680, endPoint y: 176, distance: 18.0
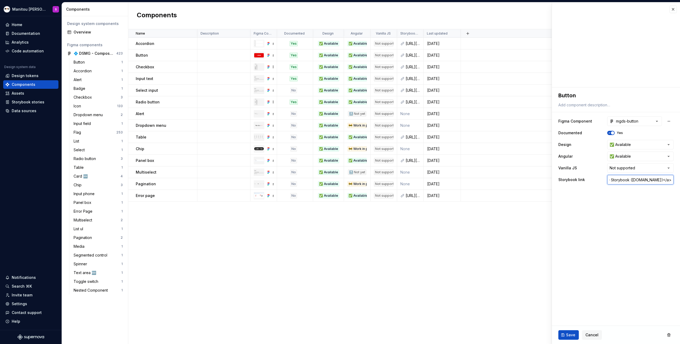
click at [680, 176] on div "**********" at bounding box center [616, 137] width 128 height 101
drag, startPoint x: 672, startPoint y: 182, endPoint x: 664, endPoint y: 180, distance: 7.6
click at [664, 180] on input "[URL][DOMAIN_NAME]">Components / Button - Overview ⋅ Storybook ([DOMAIN_NAME])<…" at bounding box center [641, 180] width 66 height 10
type textarea "*"
type input "[URL][DOMAIN_NAME]">Components / Button - Overview ⋅ Storybook ([DOMAIN_NAME])"
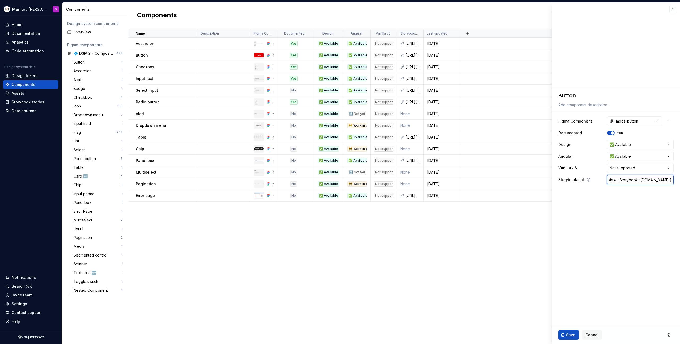
type textarea "*"
type input "[URL][DOMAIN_NAME]">Components / Button - Overview ⋅ Storybook ([DOMAIN_NAME]"
drag, startPoint x: 616, startPoint y: 180, endPoint x: 680, endPoint y: 181, distance: 64.3
click at [680, 181] on div "**********" at bounding box center [616, 137] width 128 height 101
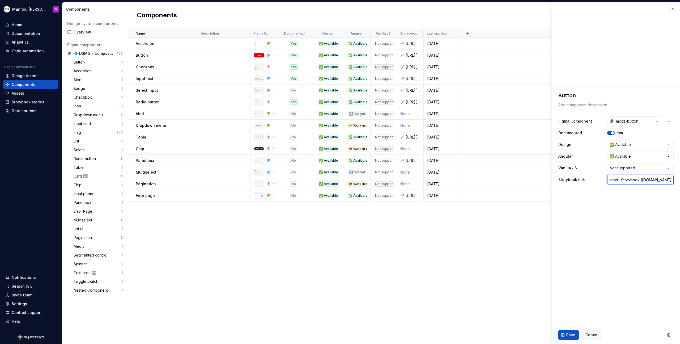
type textarea "*"
type input "[URL][DOMAIN_NAME]">Components / Button - Overview ⋅"
type textarea "*"
type input "[URL][DOMAIN_NAME]">Components / Button - Overview"
type textarea "*"
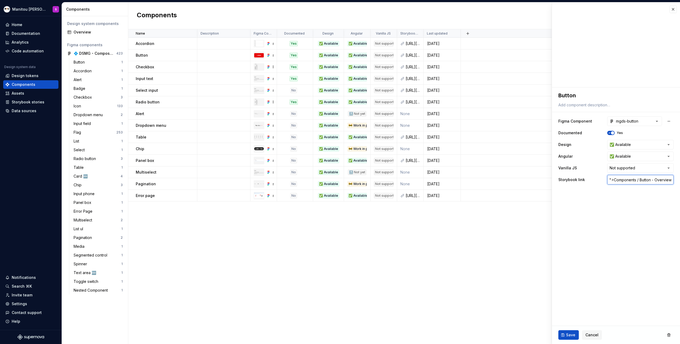
type input "[URL][DOMAIN_NAME]">Components / Button - Overview"
type textarea "*"
type input "[URL][DOMAIN_NAME]">Components / Button - Overvie"
type textarea "*"
type input "[URL][DOMAIN_NAME]">Components / Button - Overvi"
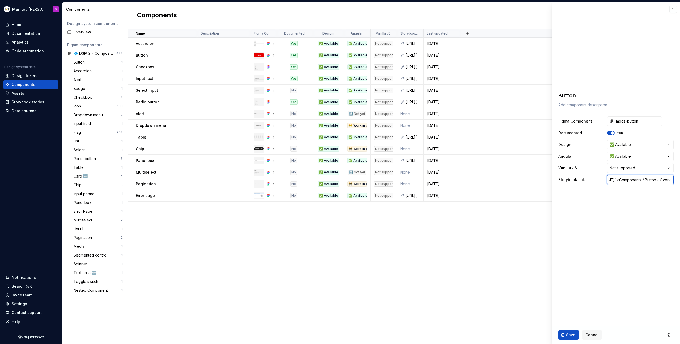
type textarea "*"
type input "[URL][DOMAIN_NAME]">Components / Button - Overv"
type textarea "*"
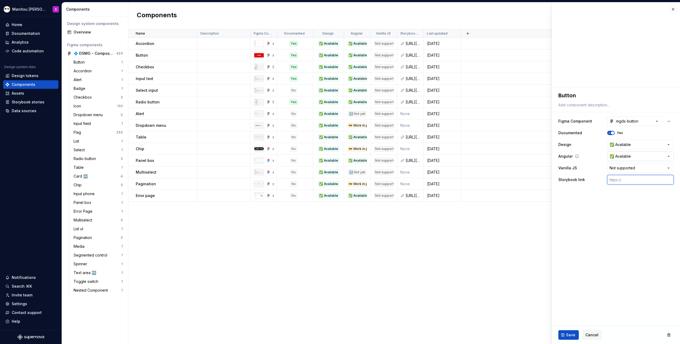
paste input "<a href="[URL][DOMAIN_NAME]">Components / Button - Overview ⋅ Storybook ([DOMAI…"
type textarea "*"
type input "<a href="[URL][DOMAIN_NAME]">Components / Button - Overview ⋅ Storybook ([DOMAI…"
drag, startPoint x: 616, startPoint y: 181, endPoint x: 680, endPoint y: 178, distance: 64.1
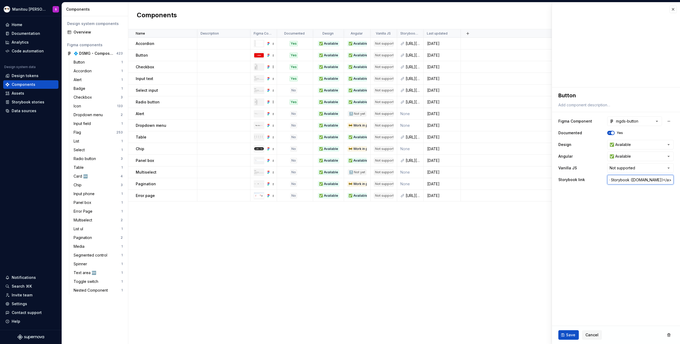
click at [680, 178] on div "**********" at bounding box center [616, 137] width 128 height 101
type textarea "*"
type input "<a href="[URL][DOMAIN_NAME]">Components / Button - Overview ⋅ Story"
type textarea "*"
type input "<a href="[URL][DOMAIN_NAME]">Components / Button - Overview ⋅ Stor"
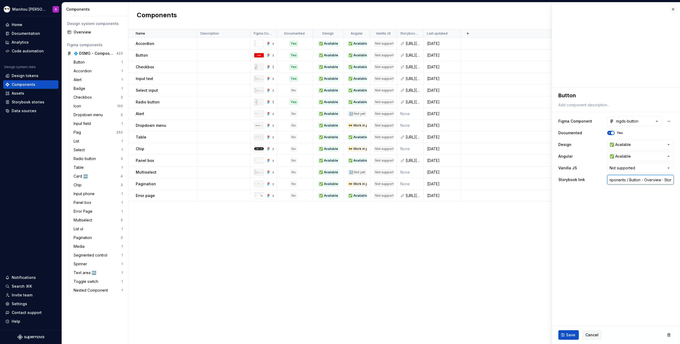
type textarea "*"
type input "<a href="[URL][DOMAIN_NAME]">Components / Button - Overview ⋅ Sto"
type textarea "*"
type input "<a href="[URL][DOMAIN_NAME]">Components / Button - Overview ⋅ St"
type textarea "*"
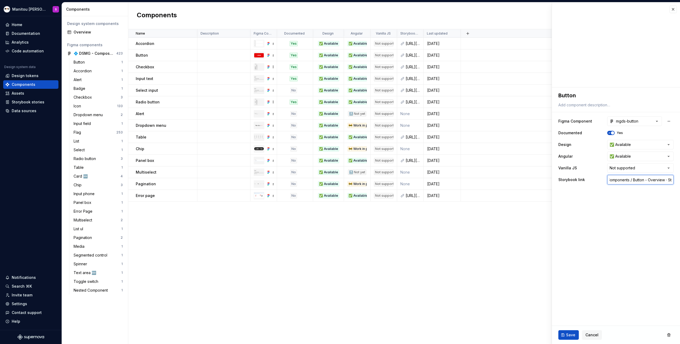
type input "<a href="[URL][DOMAIN_NAME]">Components / Button - Overview ⋅ S"
type textarea "*"
type input "<a href="[URL][DOMAIN_NAME]">Components / Button - Overview ⋅"
type textarea "*"
type input "<a href="[URL][DOMAIN_NAME]">Components / Button - Overview ⋅"
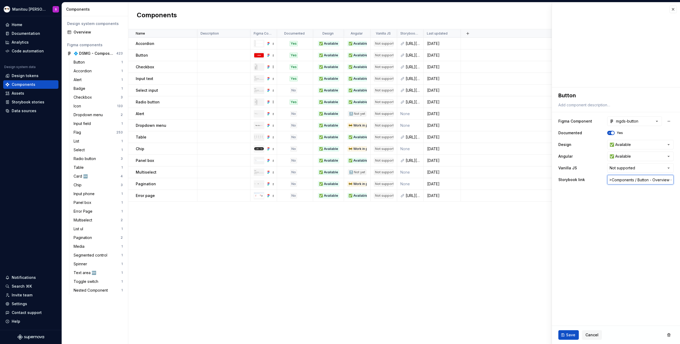
type textarea "*"
type input "<a href="[URL][DOMAIN_NAME]">Components / Button - Overview"
type textarea "*"
type input "<a href="[URL][DOMAIN_NAME]">Components / Button - Overview"
type textarea "*"
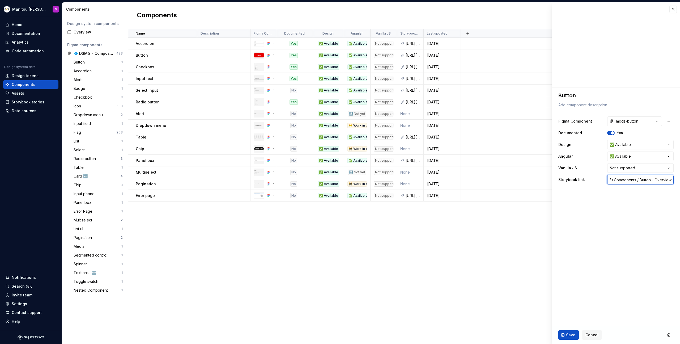
type input "<a href="[URL][DOMAIN_NAME]">Components / Button - Overvie"
type textarea "*"
type input "<a href="[URL][DOMAIN_NAME]">Components / Button - Overvi"
type textarea "*"
type input "<a href="[URL][DOMAIN_NAME]">Components / Button - Overv"
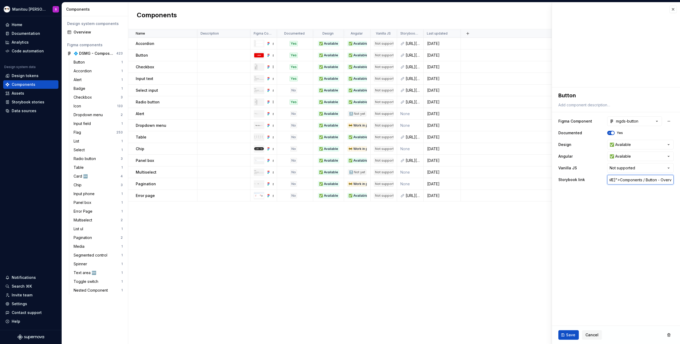
type textarea "*"
type input "<a href="[URL][DOMAIN_NAME]">Components / Button - Over"
type textarea "*"
type input "<a href="[URL][DOMAIN_NAME]">Components / Button - Ove"
type textarea "*"
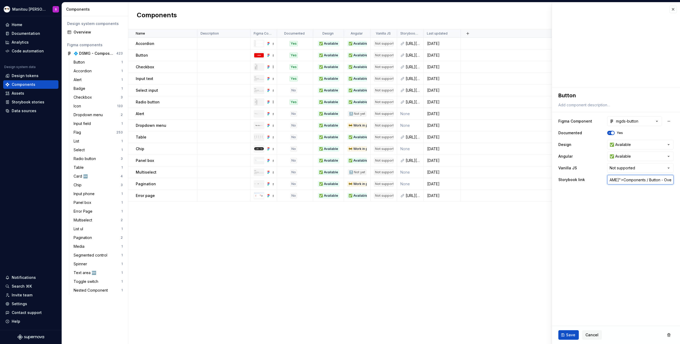
type input "<a href="[URL][DOMAIN_NAME]">Components / Button - Ov"
type textarea "*"
type input "<a href="[URL][DOMAIN_NAME]">Components / Button - O"
type textarea "*"
type input "<a href="[URL][DOMAIN_NAME]">Components / Button -"
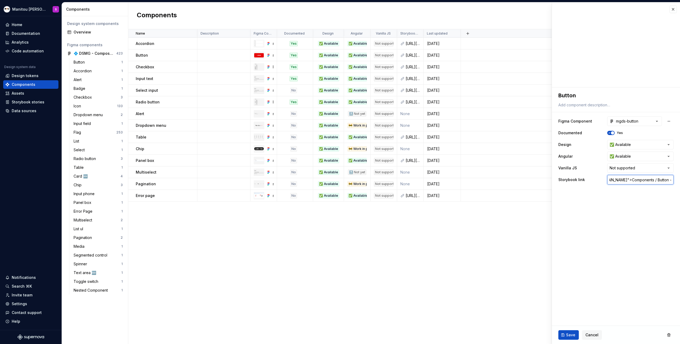
type textarea "*"
type input "<a href="[URL][DOMAIN_NAME]">Components / Button -"
type textarea "*"
type input "<a href="[URL][DOMAIN_NAME]">Components / Button"
type textarea "*"
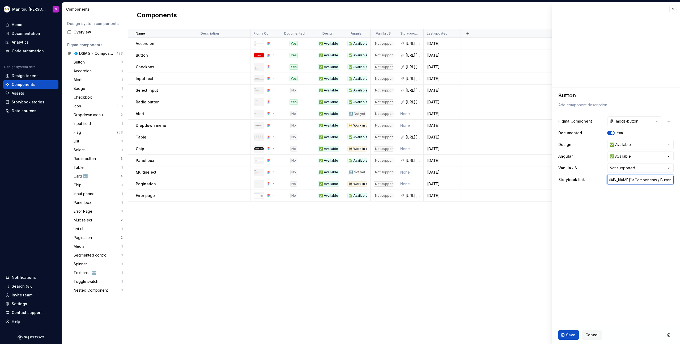
type input "<a href="[URL][DOMAIN_NAME]">Components / Button"
type textarea "*"
type input "<a href="[URL][DOMAIN_NAME]">Components / Butto"
type textarea "*"
type input "<a href="[URL][DOMAIN_NAME]">Components / Butt"
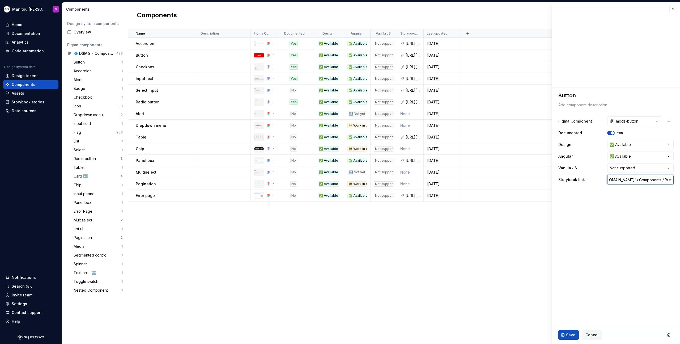
type textarea "*"
type input "<a href="[URL][DOMAIN_NAME]">Components / But"
type textarea "*"
type input "<a href="[URL][DOMAIN_NAME]">Components / Bu"
type textarea "*"
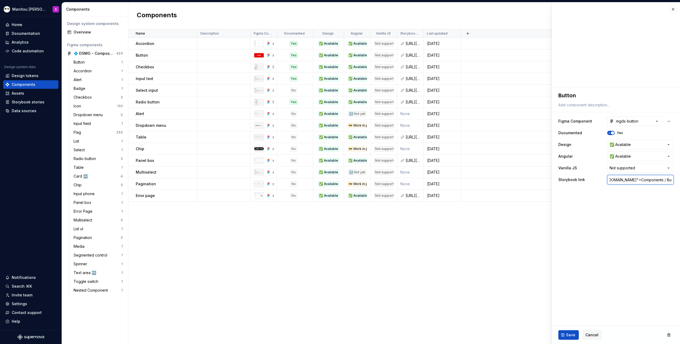
type input "<a href="[URL][DOMAIN_NAME]">Components / B"
type textarea "*"
type input "<a href="[URL][DOMAIN_NAME]">Components /"
type textarea "*"
type input "<a href="[URL][DOMAIN_NAME]">Components /"
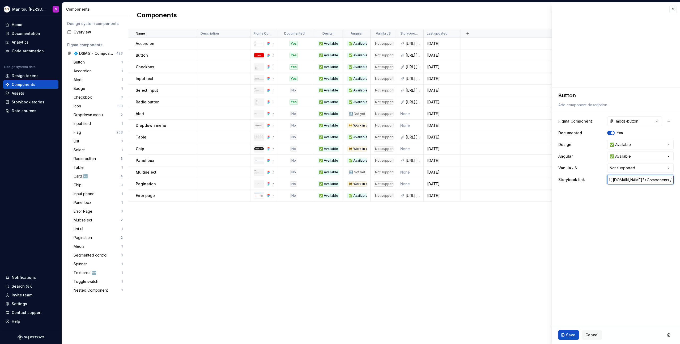
type textarea "*"
type input "<a href="[URL][DOMAIN_NAME]">Components"
type textarea "*"
type input "<a href="[URL][DOMAIN_NAME]">Components"
type textarea "*"
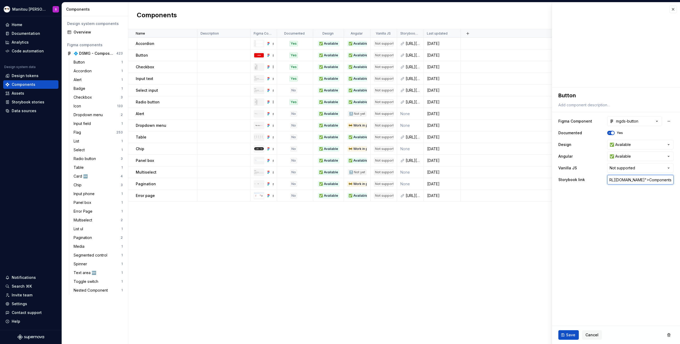
type input "<a href="[URL][DOMAIN_NAME]">Component"
type textarea "*"
type input "<a href="[URL][DOMAIN_NAME]">Componen"
type textarea "*"
type input "<a href="[URL][DOMAIN_NAME]">Compone"
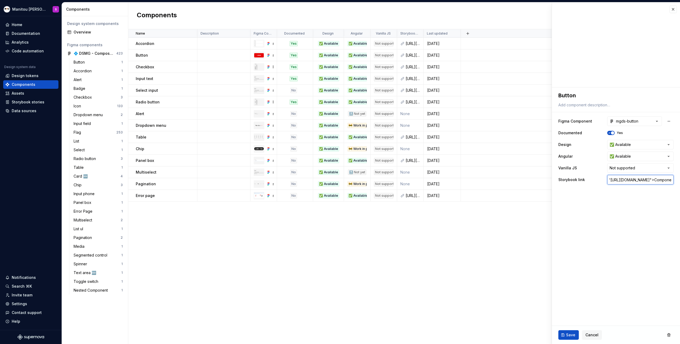
type textarea "*"
type input "<a href="[URL][DOMAIN_NAME]">Compon"
type textarea "*"
type input "<a href="[URL][DOMAIN_NAME]">Compo"
type textarea "*"
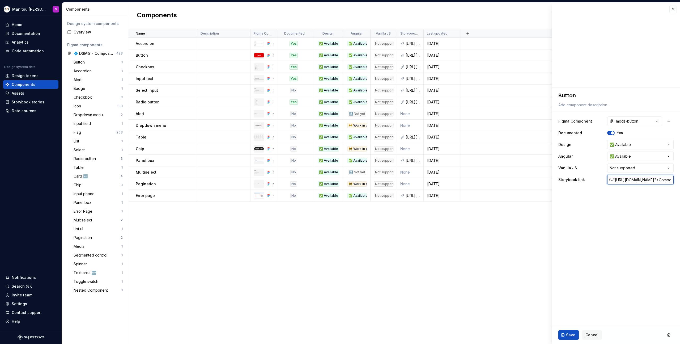
type input "<a href="[URL][DOMAIN_NAME]">Comp"
type textarea "*"
type input "<a href="[URL][DOMAIN_NAME]">Com"
type textarea "*"
type input "<a href="[URL][DOMAIN_NAME]">Co"
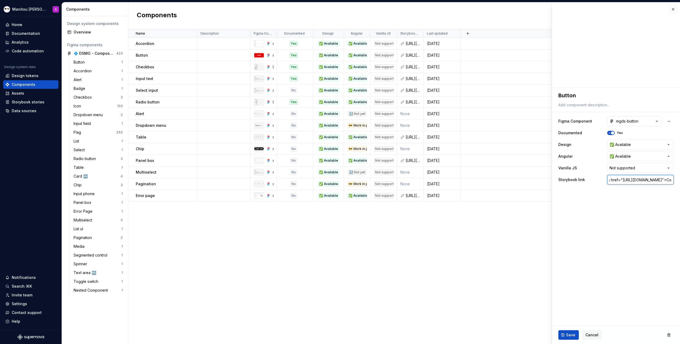
type textarea "*"
type input "<a href="[URL][DOMAIN_NAME]">C"
type textarea "*"
type input "<a href="[URL][DOMAIN_NAME]">"
type textarea "*"
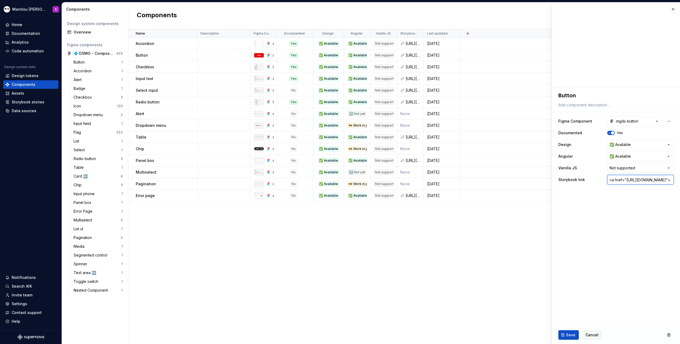
type input "<a href="[URL][DOMAIN_NAME]""
type textarea "*"
type input "<a href="[URL][DOMAIN_NAME]"
drag, startPoint x: 664, startPoint y: 179, endPoint x: 595, endPoint y: 181, distance: 69.1
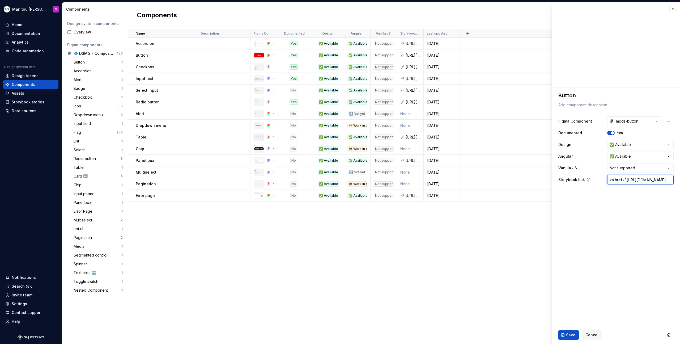
click at [595, 181] on div "Storybook link <a href="[URL][DOMAIN_NAME]" at bounding box center [616, 180] width 115 height 10
click at [627, 184] on input "<a href="[URL][DOMAIN_NAME]" at bounding box center [641, 180] width 66 height 10
drag, startPoint x: 627, startPoint y: 179, endPoint x: 562, endPoint y: 182, distance: 65.2
click at [562, 181] on div "Storybook link <a href="[URL][DOMAIN_NAME]" at bounding box center [616, 180] width 115 height 10
type textarea "*"
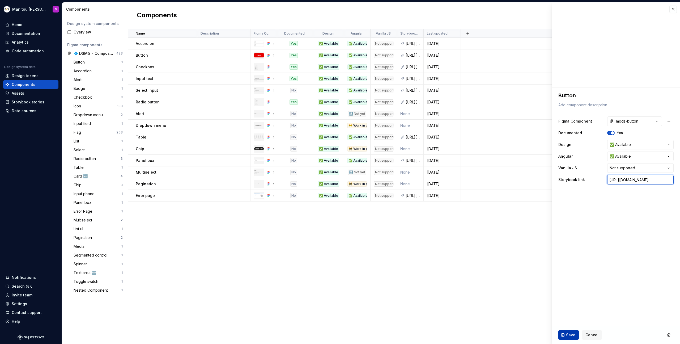
type input "[URL][DOMAIN_NAME]"
click at [565, 336] on button "Save" at bounding box center [569, 335] width 20 height 10
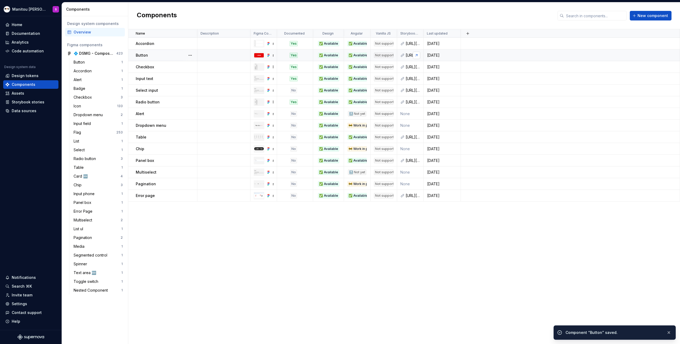
click at [418, 56] on link at bounding box center [416, 55] width 7 height 7
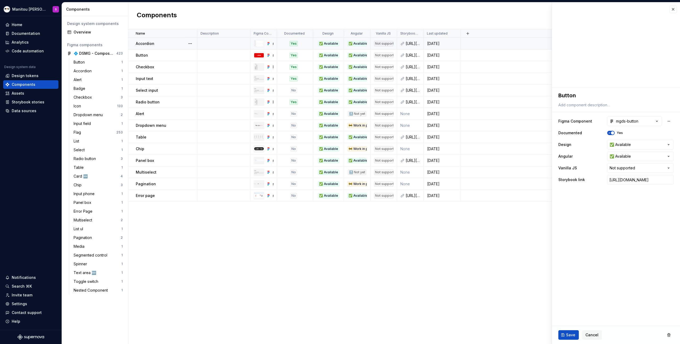
click at [238, 45] on td at bounding box center [223, 44] width 53 height 12
click at [620, 181] on input "[URL][DOMAIN_NAME]" at bounding box center [641, 180] width 66 height 10
paste input "<a href="[URL][DOMAIN_NAME]">Components / Accordion - Overview ⋅ Storybook ([DO…"
type textarea "*"
type input "<a href="[URL][DOMAIN_NAME]">Components / Accordion - Overview ⋅ Storybook ([DO…"
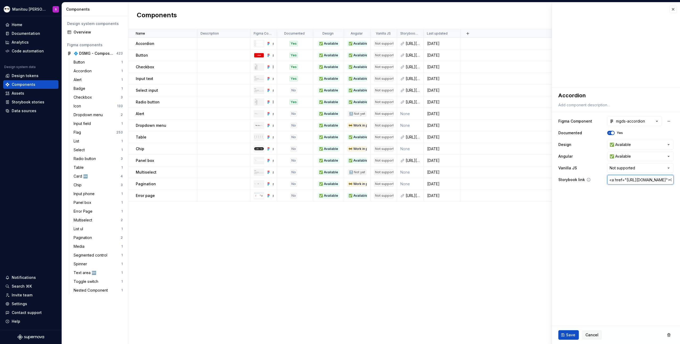
scroll to position [0, 243]
drag, startPoint x: 627, startPoint y: 180, endPoint x: 680, endPoint y: 179, distance: 53.2
click at [680, 179] on div "**********" at bounding box center [616, 137] width 128 height 101
type textarea "*"
type input "<a href="[URL][DOMAIN_NAME]">Components / Accordion - Overview ⋅ Storybook ([DO…"
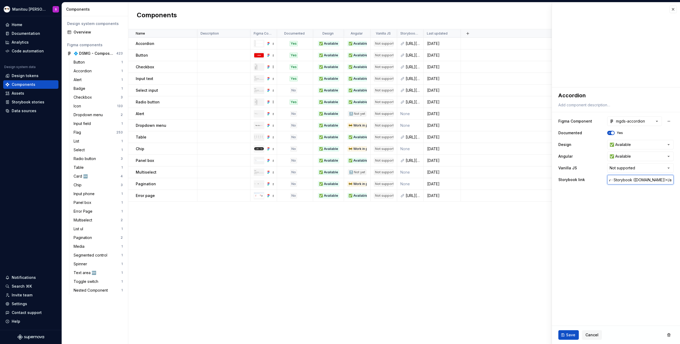
type textarea "*"
type input "<a href="[URL][DOMAIN_NAME]">Components / Accordion - Overview ⋅ Storybook ([DO…"
type textarea "*"
type input "<a href="[URL][DOMAIN_NAME]">Components / Accordion - Overview ⋅ Storybook ([DO…"
type textarea "*"
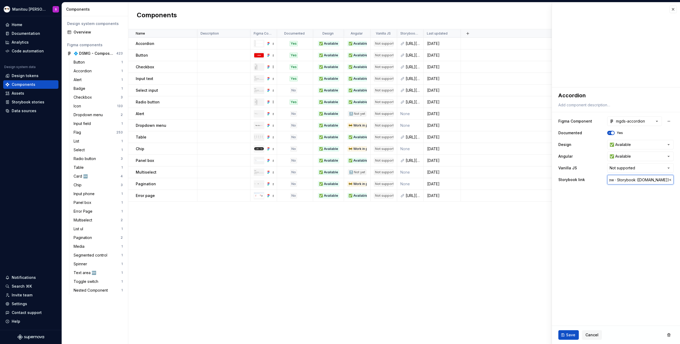
type input "<a href="[URL][DOMAIN_NAME]">Components / Accordion - Overview ⋅ Storybook ([DO…"
type textarea "*"
type input "<a href="[URL][DOMAIN_NAME]">Components / Accordion - Overview ⋅ Storybook ([DO…"
type textarea "*"
type input "<a href="[URL][DOMAIN_NAME]">Components / Accordion - Overview ⋅ Storybook ([DO…"
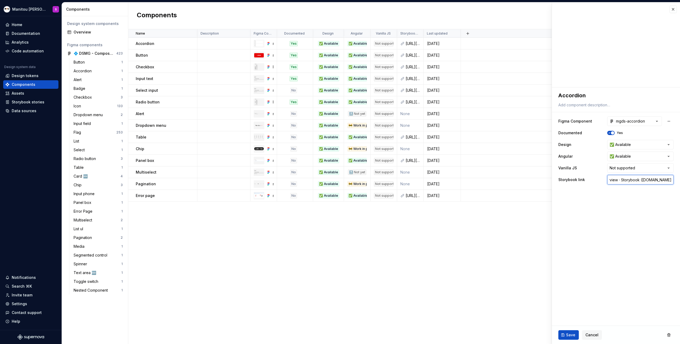
type textarea "*"
type input "<a href="[URL][DOMAIN_NAME]">Components / Accordion - Overview ⋅ Storybook (man…"
type textarea "*"
type input "<a href="[URL][DOMAIN_NAME]">Components / Accordion - Overview ⋅ Storybook (man…"
type textarea "*"
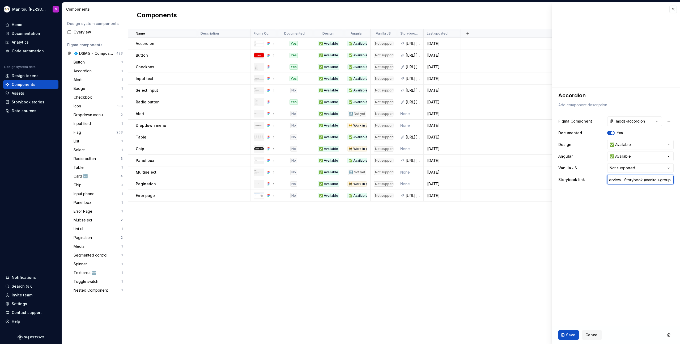
type input "<a href="[URL][DOMAIN_NAME]">Components / Accordion - Overview ⋅ Storybook (man…"
type textarea "*"
type input "<a href="[URL][DOMAIN_NAME]">Components / Accordion - Overview ⋅ Storybook (man…"
type textarea "*"
type input "<a href="[URL][DOMAIN_NAME]">Components / Accordion - Overview ⋅ Storybook (man…"
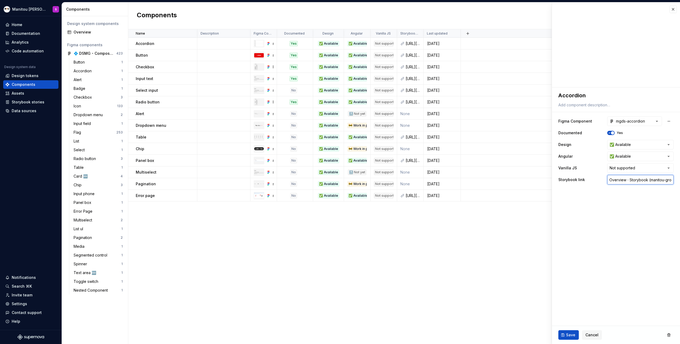
type textarea "*"
type input "<a href="[URL][DOMAIN_NAME]">Components / Accordion - Overview ⋅ Storybook (man…"
type textarea "*"
type input "<a href="[URL][DOMAIN_NAME]">Components / Accordion - Overview ⋅ Storybook (man…"
type textarea "*"
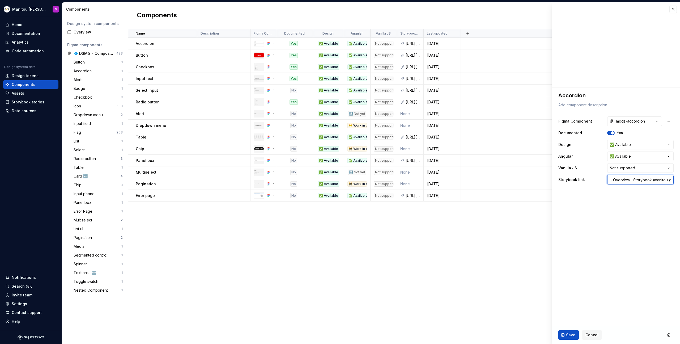
type input "<a href="[URL][DOMAIN_NAME]">Components / Accordion - Overview ⋅ Storybook (man…"
type textarea "*"
type input "<a href="[URL][DOMAIN_NAME]">Components / Accordion - Overview ⋅ Storybook (man…"
type textarea "*"
type input "<a href="[URL][DOMAIN_NAME]">Components / Accordion - Overview ⋅ Storybook (man…"
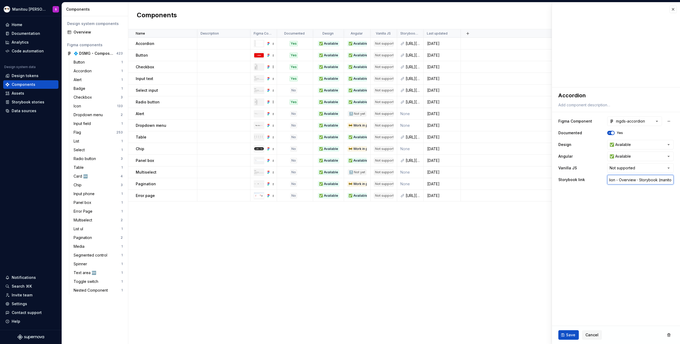
type textarea "*"
type input "<a href="[URL][DOMAIN_NAME]">Components / Accordion - Overview ⋅ Storybook (man…"
type textarea "*"
type input "<a href="[URL][DOMAIN_NAME]">Components / Accordion - Overview ⋅ Storybook (mani"
type textarea "*"
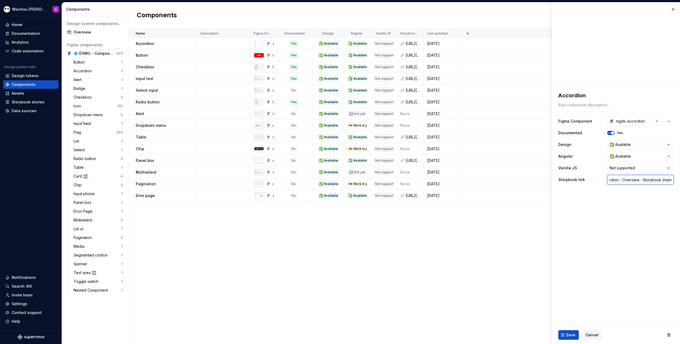
type input "<a href="[URL][DOMAIN_NAME]">Components / Accordion - Overview ⋅ Storybook (man"
type textarea "*"
type input "<a href="[URL][DOMAIN_NAME]">Components / Accordion - Overview ⋅ Storybook (ma"
type textarea "*"
type input "<a href="[URL][DOMAIN_NAME]">Components / Accordion - Overview ⋅ Storybook (m"
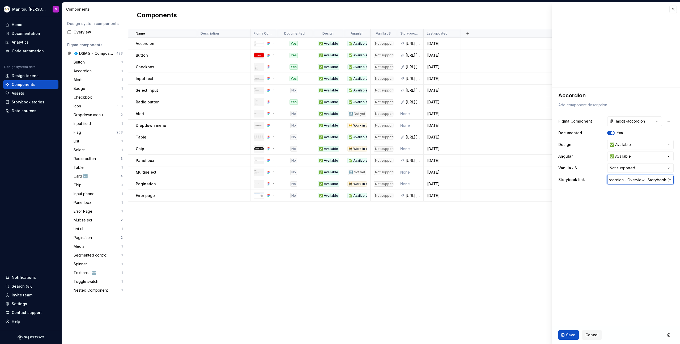
type textarea "*"
type input "<a href="[URL][DOMAIN_NAME]">Components / Accordion - Overview ⋅ Storybook ("
type textarea "*"
type input "<a href="[URL][DOMAIN_NAME]">Components / Accordion - Overview ⋅ Storybook"
type textarea "*"
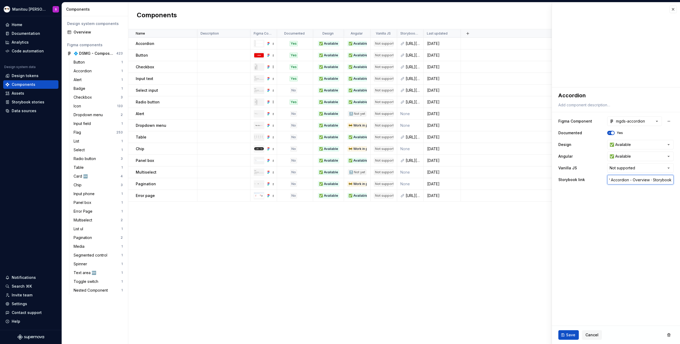
type input "<a href="[URL][DOMAIN_NAME]">Components / Accordion - Overview ⋅ Storybook"
type textarea "*"
type input "<a href="[URL][DOMAIN_NAME]">Components / Accordion - Overview ⋅ Storyboo"
type textarea "*"
type input "<a href="[URL][DOMAIN_NAME]">Components / Accordion - Overview ⋅ Storybo"
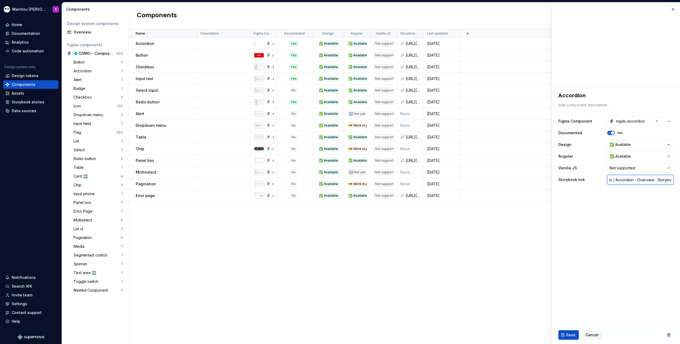
type textarea "*"
type input "<a href="[URL][DOMAIN_NAME]">Components / Accordion - Overview ⋅ Storyb"
type textarea "*"
type input "<a href="[URL][DOMAIN_NAME]">Components / Accordion - Overview ⋅ Story"
type textarea "*"
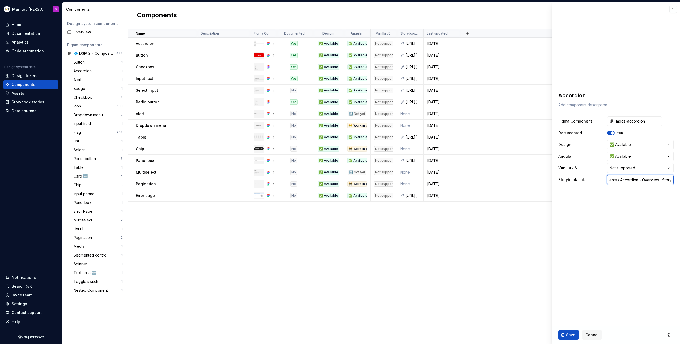
type input "<a href="[URL][DOMAIN_NAME]">Components / Accordion - Overview ⋅ Stor"
type textarea "*"
type input "<a href="[URL][DOMAIN_NAME]">Components / Accordion - Overview ⋅ Sto"
type textarea "*"
type input "<a href="[URL][DOMAIN_NAME]">Components / Accordion - Overview ⋅ St"
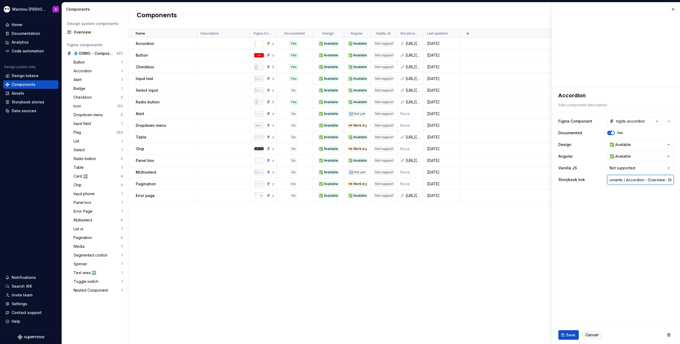
type textarea "*"
type input "<a href="[URL][DOMAIN_NAME]">Components / Accordion - Overview ⋅ S"
type textarea "*"
type input "<a href="[URL][DOMAIN_NAME]">Components / Accordion - Overview ⋅"
type textarea "*"
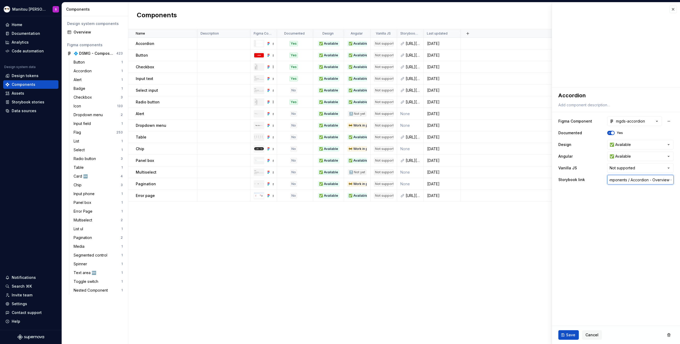
type input "<a href="[URL][DOMAIN_NAME]">Components / Accordion - Overview ⋅"
type textarea "*"
type input "<a href="[URL][DOMAIN_NAME]">Components / Accordion - Overview"
type textarea "*"
type input "<a href="[URL][DOMAIN_NAME]">Components / Accordion - Overview"
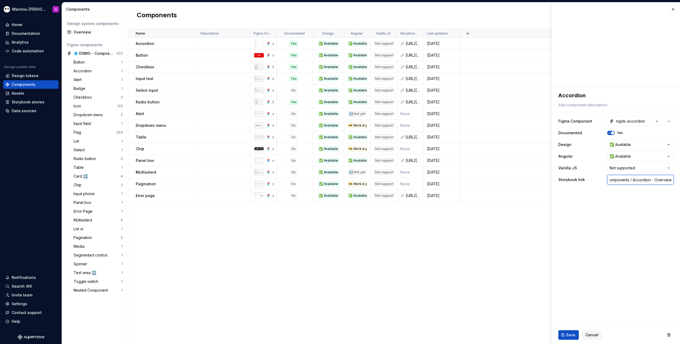
type textarea "*"
type input "<a href="[URL][DOMAIN_NAME]">Components / Accordion - Overvie"
type textarea "*"
type input "<a href="[URL][DOMAIN_NAME]">Components / Accordion - Overvi"
type textarea "*"
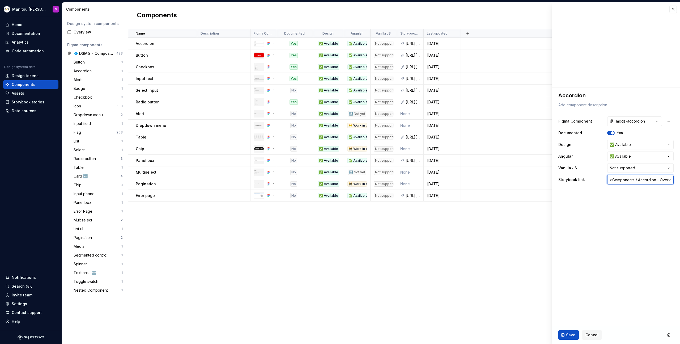
type input "<a href="[URL][DOMAIN_NAME]">Components / Accordion - Overv"
drag, startPoint x: 615, startPoint y: 182, endPoint x: 587, endPoint y: 180, distance: 28.8
click at [587, 180] on div "Storybook link <a href="[URL][DOMAIN_NAME]" at bounding box center [616, 180] width 115 height 10
click at [619, 178] on input "<a href="[URL][DOMAIN_NAME]" at bounding box center [641, 180] width 66 height 10
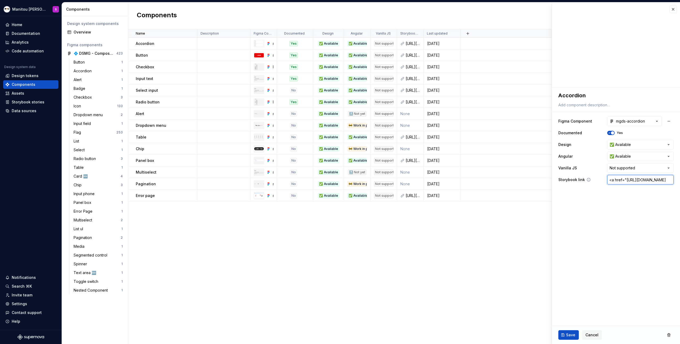
scroll to position [0, 0]
drag, startPoint x: 611, startPoint y: 180, endPoint x: 593, endPoint y: 180, distance: 18.3
click at [593, 180] on div "Storybook link <a href="[URL][DOMAIN_NAME]" at bounding box center [616, 180] width 115 height 10
click at [626, 180] on input "<a href="[URL][DOMAIN_NAME]" at bounding box center [641, 180] width 66 height 10
drag, startPoint x: 627, startPoint y: 179, endPoint x: 573, endPoint y: 180, distance: 54.2
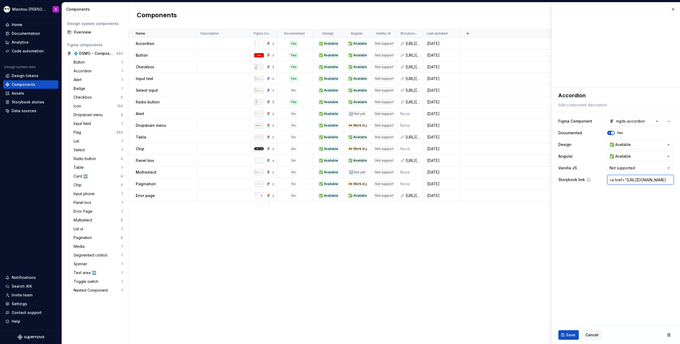
click at [573, 180] on div "Storybook link <a href="[URL][DOMAIN_NAME]" at bounding box center [616, 180] width 115 height 10
click at [555, 240] on fieldset "**********" at bounding box center [616, 215] width 128 height 256
click at [566, 336] on span "Save" at bounding box center [570, 334] width 9 height 5
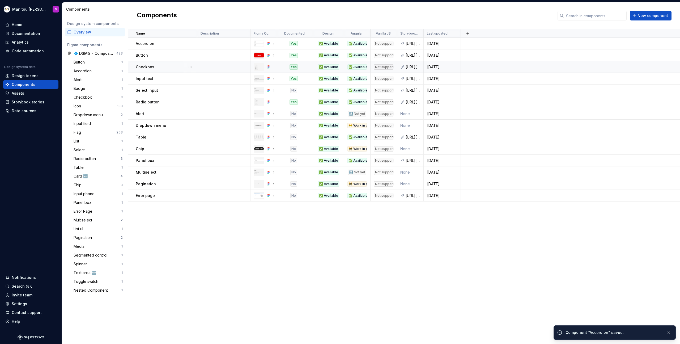
click at [213, 65] on td at bounding box center [223, 67] width 53 height 12
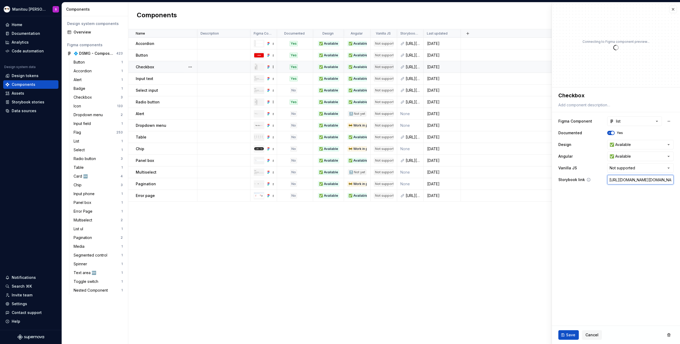
click at [649, 181] on input "[URL][DOMAIN_NAME][DOMAIN_NAME]" at bounding box center [641, 180] width 66 height 10
click at [572, 329] on div "Save Cancel" at bounding box center [616, 335] width 128 height 18
click at [569, 336] on span "Save" at bounding box center [570, 334] width 9 height 5
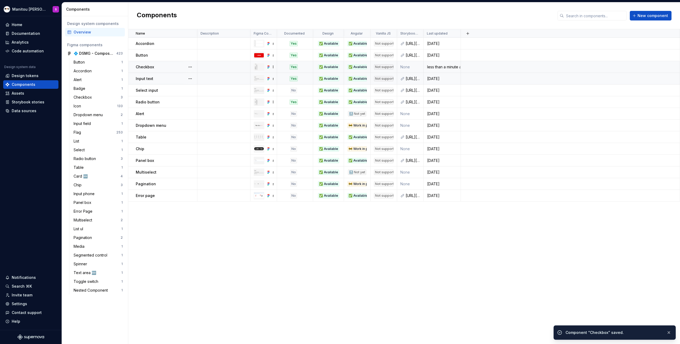
click at [200, 80] on div at bounding box center [198, 79] width 3 height 12
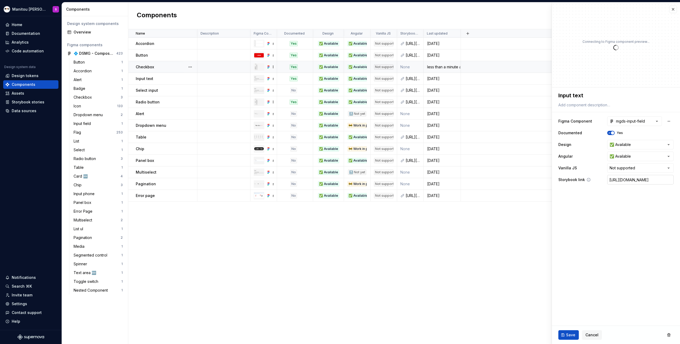
click at [632, 180] on input "[URL][DOMAIN_NAME]" at bounding box center [641, 180] width 66 height 10
click at [603, 284] on fieldset "**********" at bounding box center [616, 215] width 128 height 256
click at [567, 336] on span "Save" at bounding box center [570, 334] width 9 height 5
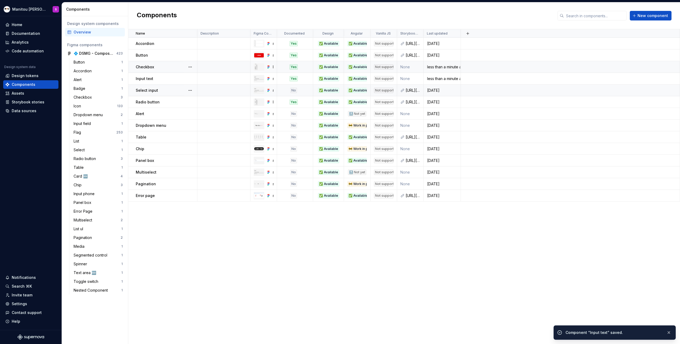
click at [227, 90] on td at bounding box center [223, 91] width 53 height 12
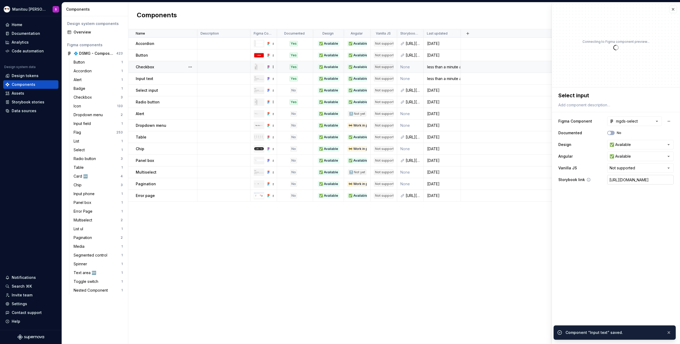
click at [619, 180] on input "[URL][DOMAIN_NAME]" at bounding box center [641, 180] width 66 height 10
click at [611, 240] on fieldset "**********" at bounding box center [616, 215] width 128 height 256
click at [565, 338] on button "Save" at bounding box center [569, 335] width 20 height 10
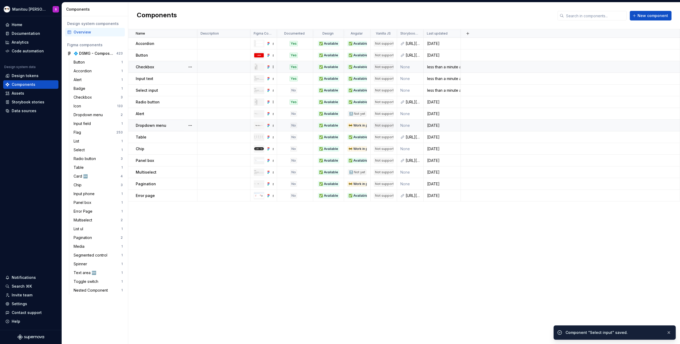
click at [222, 128] on td at bounding box center [223, 126] width 53 height 12
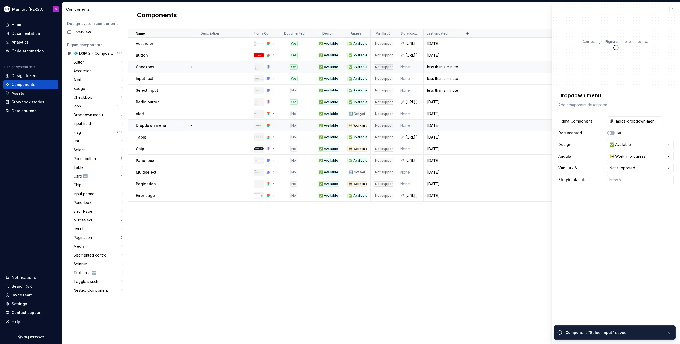
click at [220, 130] on td at bounding box center [223, 126] width 53 height 12
click at [218, 135] on td at bounding box center [223, 137] width 53 height 12
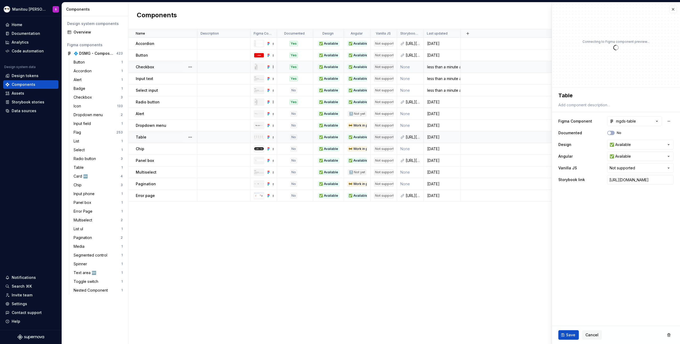
click at [235, 140] on td at bounding box center [223, 137] width 53 height 12
click at [638, 179] on input "[URL][DOMAIN_NAME]" at bounding box center [641, 180] width 66 height 10
click at [567, 332] on span "Save" at bounding box center [570, 334] width 9 height 5
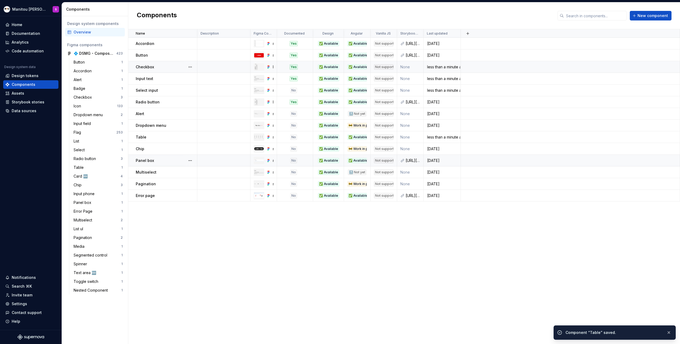
click at [224, 161] on td at bounding box center [223, 161] width 53 height 12
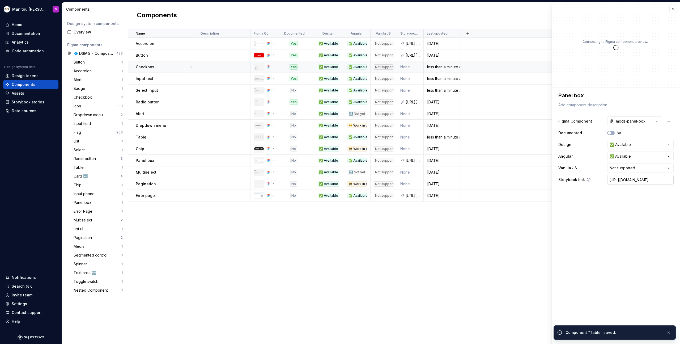
click at [628, 181] on input "[URL][DOMAIN_NAME]" at bounding box center [641, 180] width 66 height 10
click at [581, 323] on fieldset "**********" at bounding box center [616, 215] width 128 height 256
click at [571, 334] on span "Save" at bounding box center [570, 334] width 9 height 5
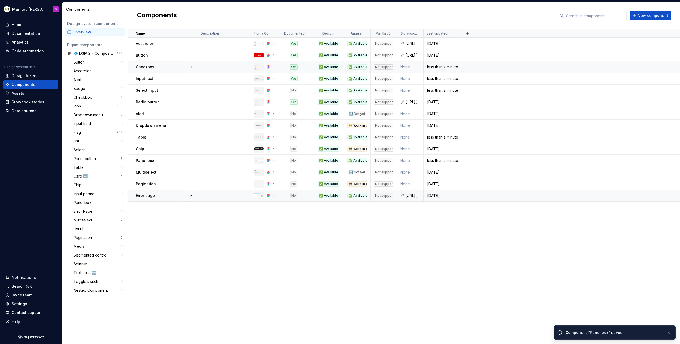
click at [201, 199] on td at bounding box center [223, 196] width 53 height 12
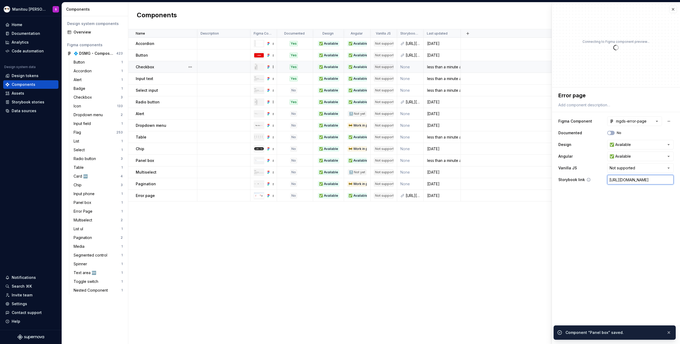
click at [618, 183] on input "[URL][DOMAIN_NAME]" at bounding box center [641, 180] width 66 height 10
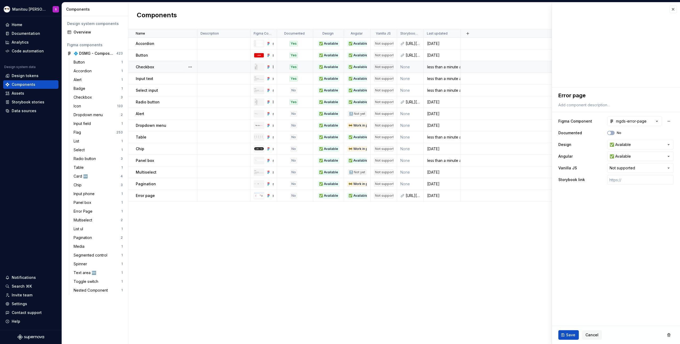
click at [613, 204] on fieldset "**********" at bounding box center [616, 215] width 128 height 256
click at [568, 336] on span "Save" at bounding box center [570, 334] width 9 height 5
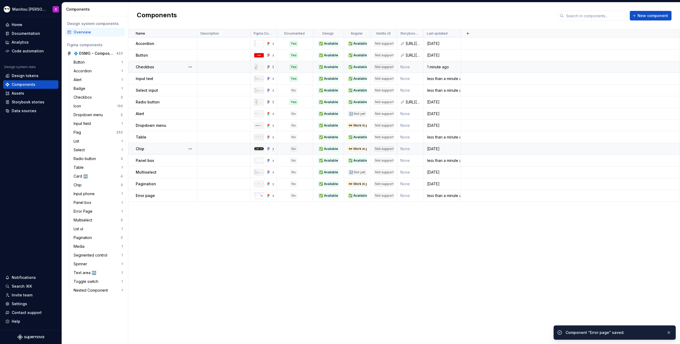
click at [360, 150] on div "🚧 Work in progress" at bounding box center [357, 148] width 19 height 5
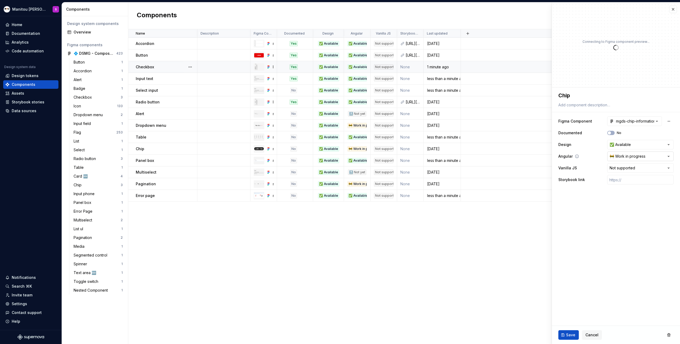
click at [627, 158] on html "Manitou [PERSON_NAME] Design System S Home Documentation Analytics Code automat…" at bounding box center [340, 172] width 680 height 344
click at [358, 185] on div "🚧 Work in progress" at bounding box center [357, 183] width 19 height 5
click at [567, 336] on span "Save" at bounding box center [570, 334] width 9 height 5
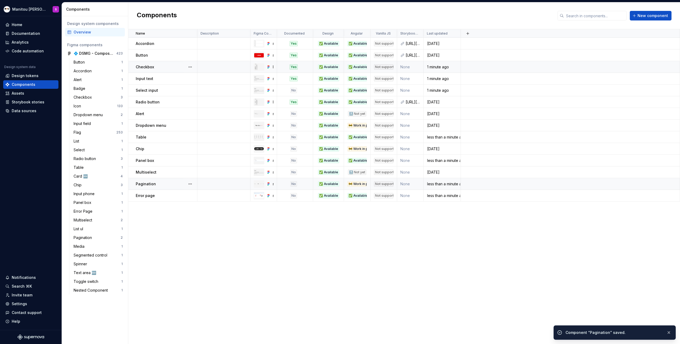
click at [361, 185] on div "🚧 Work in progress" at bounding box center [357, 183] width 19 height 5
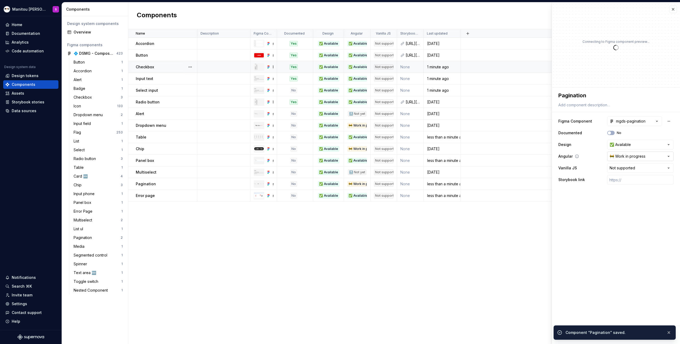
click at [628, 160] on html "Manitou [PERSON_NAME] Design System S Home Documentation Analytics Code automat…" at bounding box center [340, 172] width 680 height 344
click at [568, 336] on span "Save" at bounding box center [570, 334] width 9 height 5
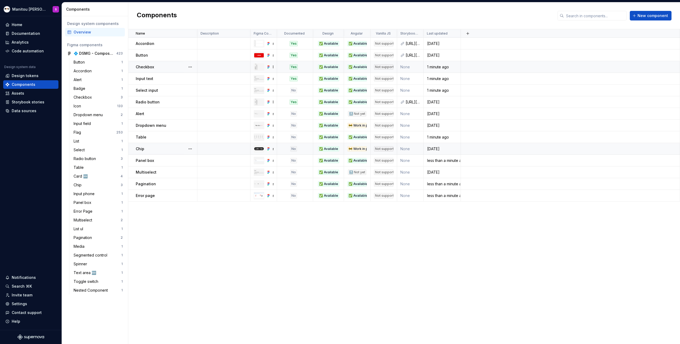
click at [362, 150] on div "🚧 Work in progress" at bounding box center [357, 148] width 19 height 5
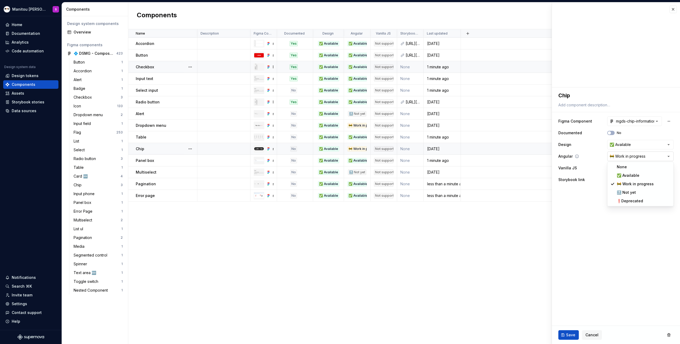
click at [635, 156] on html "Manitou [PERSON_NAME] Design System S Home Documentation Analytics Code automat…" at bounding box center [340, 172] width 680 height 344
click at [564, 336] on button "Save" at bounding box center [569, 335] width 20 height 10
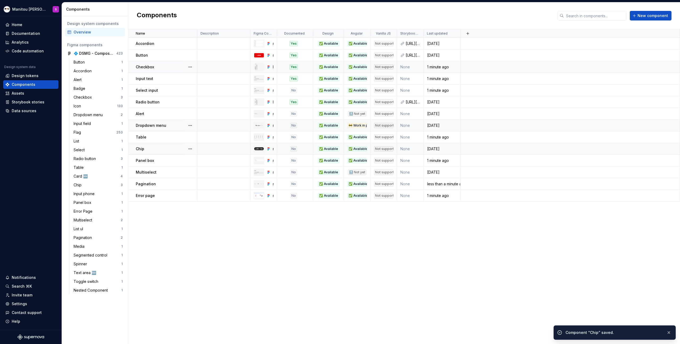
click at [360, 125] on div "🚧 Work in progress" at bounding box center [357, 125] width 19 height 5
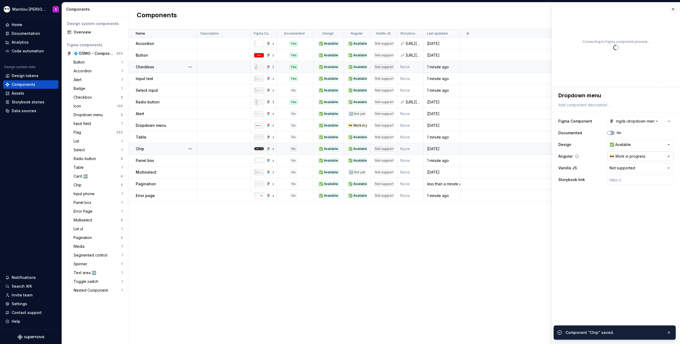
click at [638, 156] on html "Manitou [PERSON_NAME] Design System S Home Documentation Analytics Code automat…" at bounding box center [340, 172] width 680 height 344
click at [556, 335] on div "Save Cancel" at bounding box center [616, 335] width 128 height 18
click at [565, 335] on button "Save" at bounding box center [569, 335] width 20 height 10
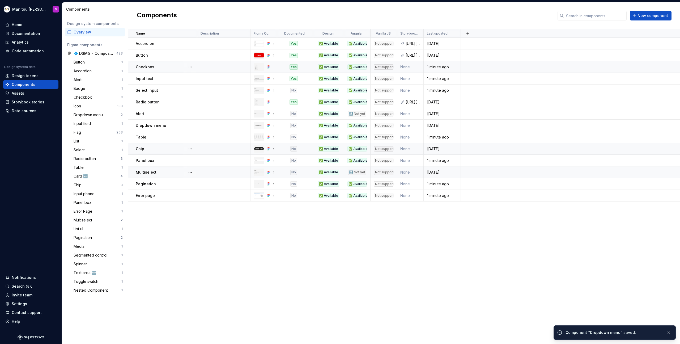
click at [357, 173] on div "🔜 Not yet" at bounding box center [357, 172] width 18 height 5
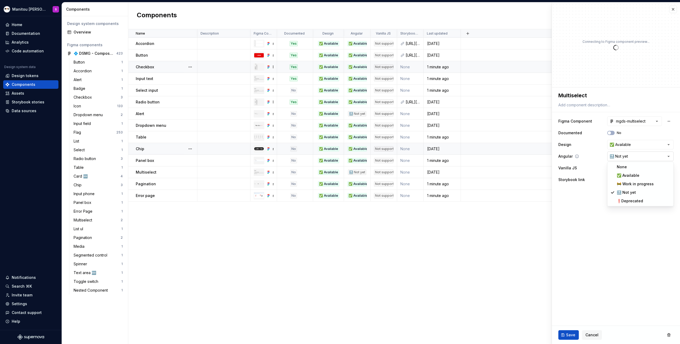
click at [631, 155] on html "Manitou [PERSON_NAME] Design System S Home Documentation Analytics Code automat…" at bounding box center [340, 172] width 680 height 344
click at [570, 339] on button "Save" at bounding box center [569, 335] width 20 height 10
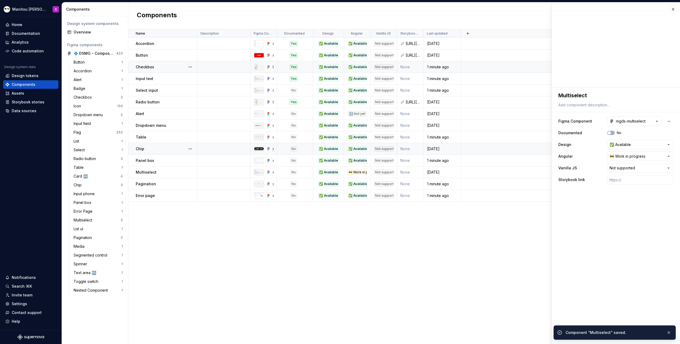
click at [346, 266] on div "Name Description Figma Component Documented Design Angular Vanilla JS Storybook…" at bounding box center [404, 186] width 552 height 315
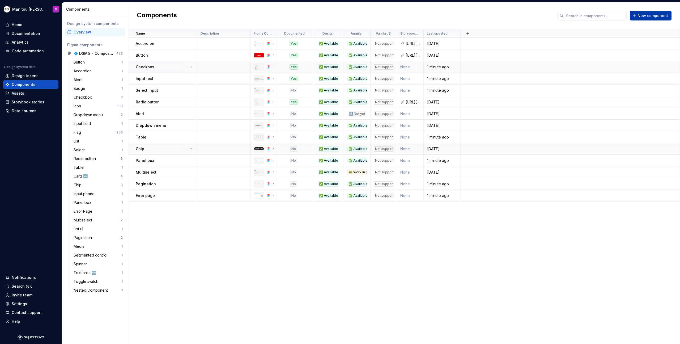
click at [641, 18] on span "New component" at bounding box center [653, 15] width 31 height 5
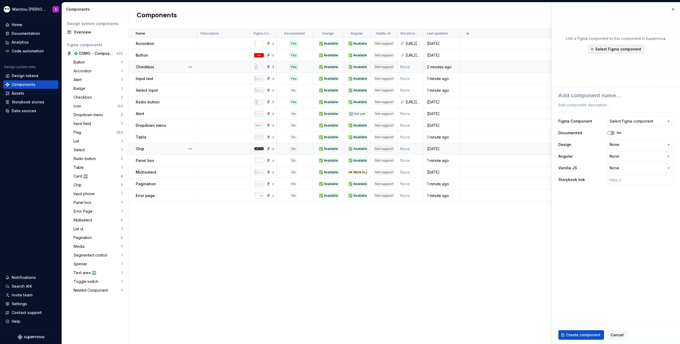
click at [618, 53] on button "Select Figma component" at bounding box center [616, 49] width 57 height 10
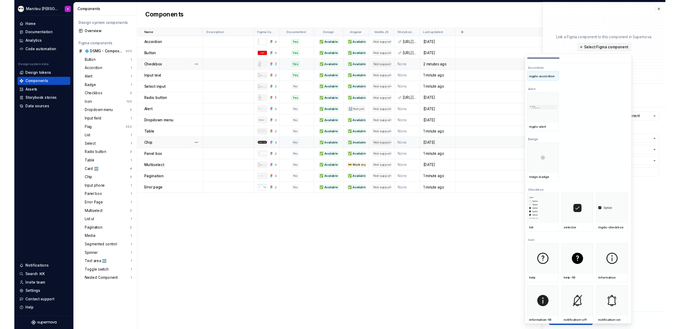
scroll to position [81, 0]
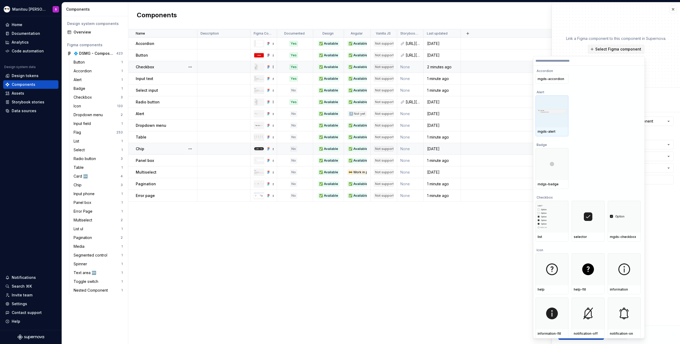
click at [557, 119] on div at bounding box center [552, 111] width 33 height 32
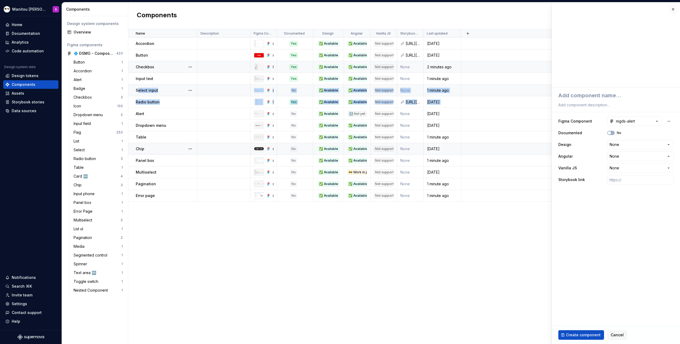
drag, startPoint x: 133, startPoint y: 112, endPoint x: 137, endPoint y: 88, distance: 24.0
click at [137, 88] on tbody "Accordion mgds-accordion Yes ✅ Available ✅ Available Not supported [URL][DOMAIN…" at bounding box center [404, 120] width 552 height 164
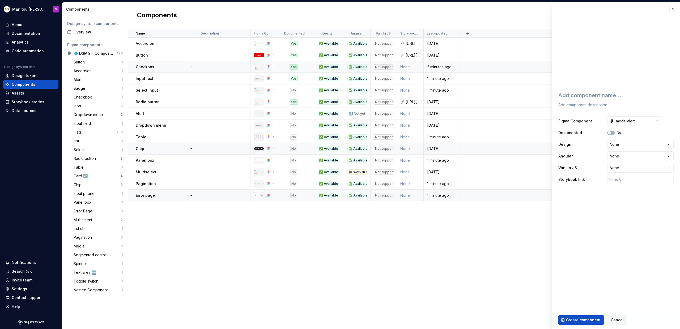
click at [153, 195] on p "Error page" at bounding box center [145, 195] width 19 height 5
click at [189, 79] on button "button" at bounding box center [190, 78] width 7 height 7
click at [174, 249] on html "Manitou [PERSON_NAME] Design System S Home Documentation Analytics Code automat…" at bounding box center [340, 164] width 680 height 329
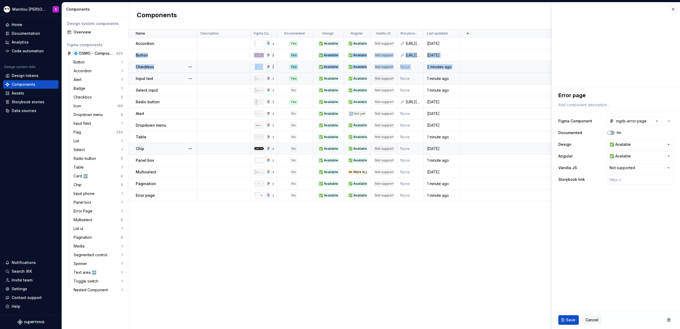
drag, startPoint x: 129, startPoint y: 53, endPoint x: 129, endPoint y: 75, distance: 22.1
click at [129, 75] on tbody "Accordion mgds-accordion Yes ✅ Available ✅ Available Not supported [URL][DOMAIN…" at bounding box center [404, 120] width 552 height 164
click at [675, 10] on button "button" at bounding box center [673, 9] width 7 height 7
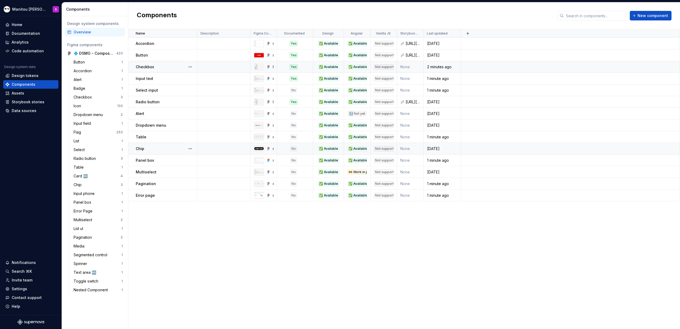
click at [175, 248] on div "Name Description Figma Component Documented Design Angular Vanilla JS Storybook…" at bounding box center [404, 179] width 552 height 300
click at [649, 18] on button "New component" at bounding box center [651, 16] width 42 height 10
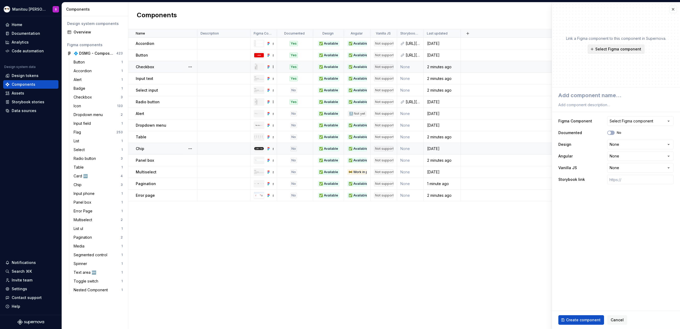
click at [620, 49] on span "Select Figma component" at bounding box center [619, 49] width 46 height 5
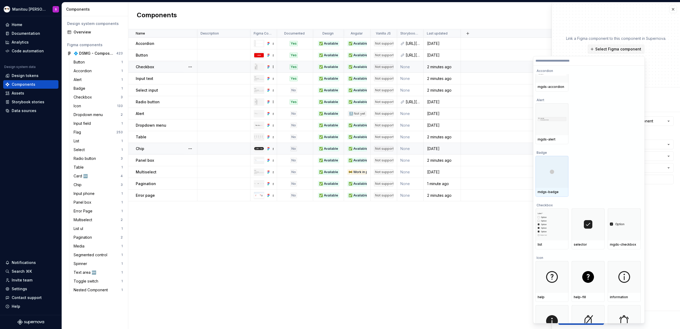
scroll to position [80, 0]
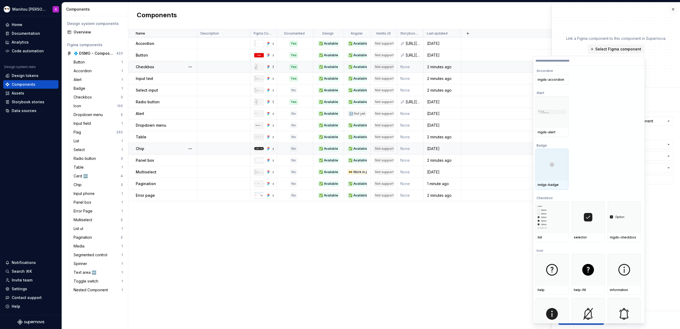
click at [558, 174] on div at bounding box center [552, 165] width 33 height 32
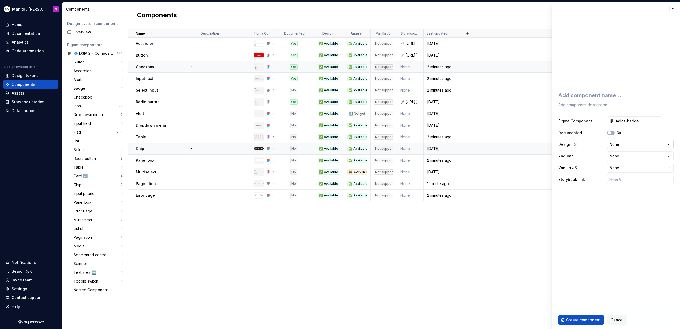
click at [646, 147] on html "Manitou [PERSON_NAME] Design System S Home Documentation Analytics Code automat…" at bounding box center [340, 164] width 680 height 329
click at [638, 157] on html "Manitou [PERSON_NAME] Design System S Home Documentation Analytics Code automat…" at bounding box center [340, 164] width 680 height 329
click at [635, 157] on html "Manitou [PERSON_NAME] Design System S Home Documentation Analytics Code automat…" at bounding box center [340, 164] width 680 height 329
click at [630, 163] on html "Manitou [PERSON_NAME] Design System S Home Documentation Analytics Code automat…" at bounding box center [340, 164] width 680 height 329
click at [580, 322] on span "Create component" at bounding box center [583, 320] width 35 height 5
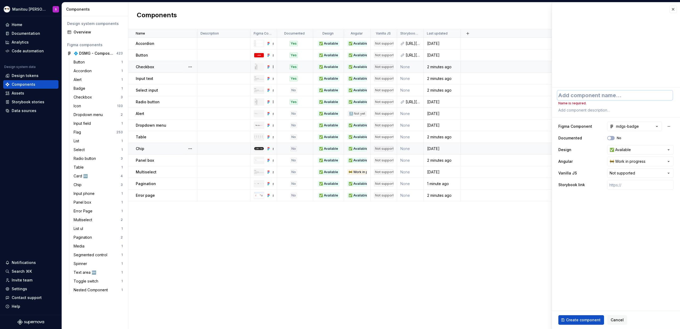
click at [611, 97] on textarea at bounding box center [615, 96] width 115 height 10
click at [640, 224] on fieldset "**********" at bounding box center [616, 208] width 128 height 242
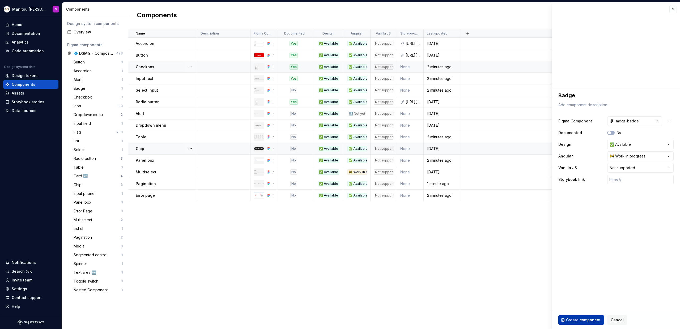
click at [580, 320] on span "Create component" at bounding box center [583, 320] width 35 height 5
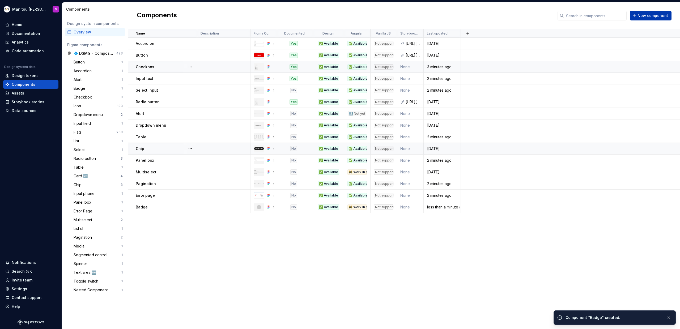
click at [663, 15] on span "New component" at bounding box center [653, 15] width 31 height 5
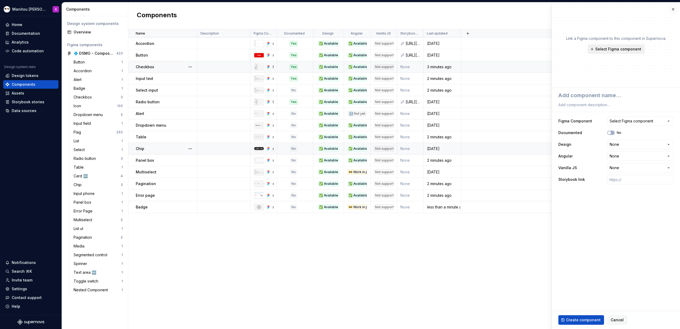
click at [620, 51] on span "Select Figma component" at bounding box center [619, 49] width 46 height 5
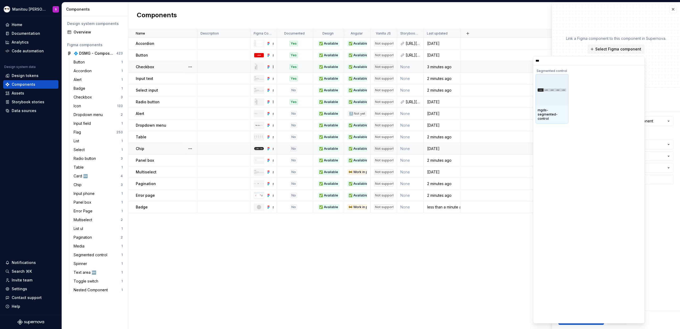
click at [560, 100] on div at bounding box center [552, 90] width 33 height 32
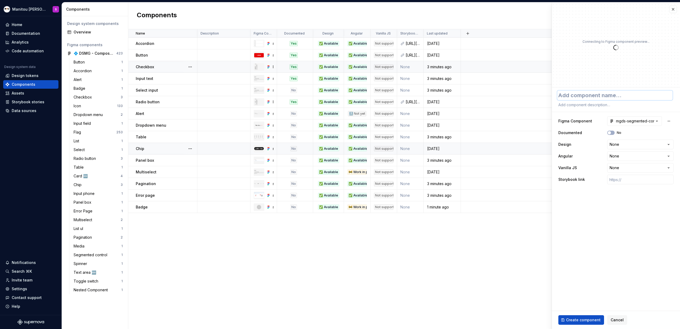
click at [601, 97] on textarea at bounding box center [615, 96] width 115 height 10
click at [637, 144] on html "Manitou [PERSON_NAME] Design System S Home Documentation Analytics Code automat…" at bounding box center [340, 164] width 680 height 329
click at [632, 159] on html "Manitou [PERSON_NAME] Design System S Home Documentation Analytics Code automat…" at bounding box center [340, 164] width 680 height 329
click at [630, 166] on html "Manitou [PERSON_NAME] Design System S Home Documentation Analytics Code automat…" at bounding box center [340, 164] width 680 height 329
drag, startPoint x: 587, startPoint y: 319, endPoint x: 564, endPoint y: 253, distance: 69.8
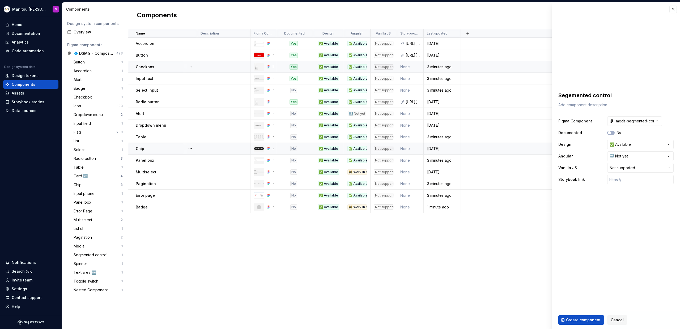
click at [564, 253] on fieldset "**********" at bounding box center [616, 208] width 128 height 242
click at [574, 101] on div "Segemented control" at bounding box center [616, 100] width 115 height 18
click at [573, 98] on textarea "Segemented control" at bounding box center [615, 96] width 115 height 10
click at [579, 323] on span "Create component" at bounding box center [583, 320] width 35 height 5
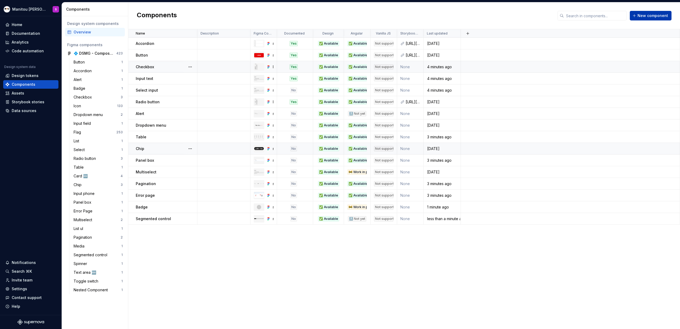
click at [655, 13] on span "New component" at bounding box center [653, 15] width 31 height 5
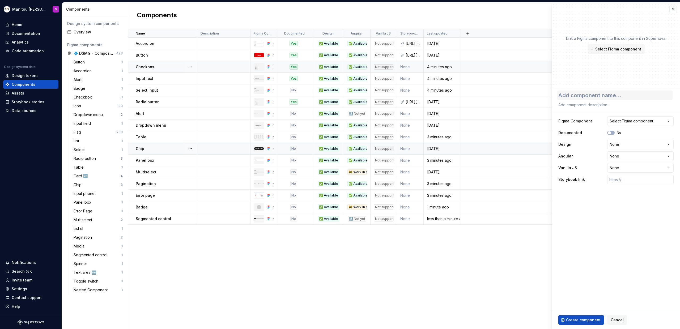
click at [604, 95] on textarea at bounding box center [615, 96] width 115 height 10
click at [624, 51] on span "Select Figma component" at bounding box center [619, 49] width 46 height 5
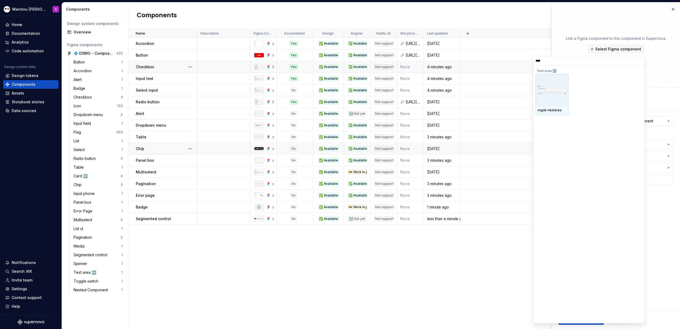
click at [557, 93] on img at bounding box center [552, 90] width 29 height 9
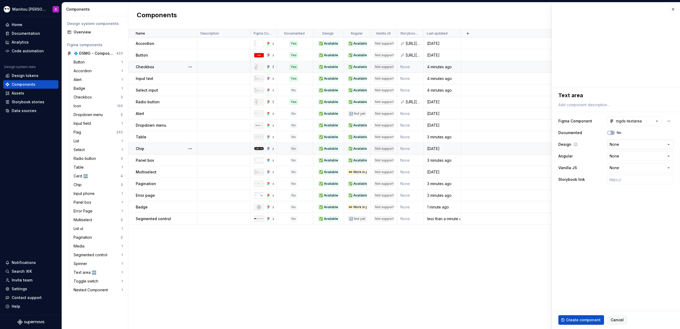
click at [632, 146] on html "Manitou [PERSON_NAME] Design System S Home Documentation Analytics Code automat…" at bounding box center [340, 164] width 680 height 329
click at [626, 159] on html "Manitou [PERSON_NAME] Design System S Home Documentation Analytics Code automat…" at bounding box center [340, 164] width 680 height 329
click at [624, 163] on html "Manitou [PERSON_NAME] Design System S Home Documentation Analytics Code automat…" at bounding box center [340, 164] width 680 height 329
click at [586, 318] on span "Create component" at bounding box center [583, 320] width 35 height 5
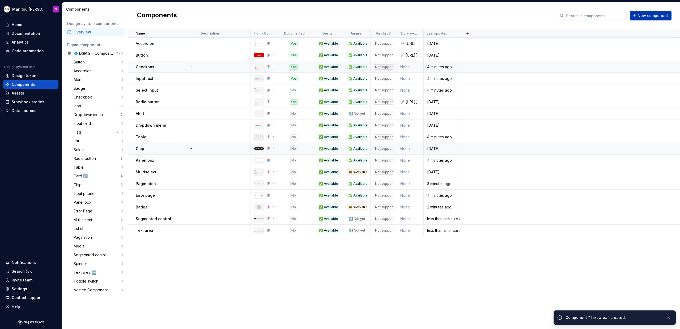
click at [650, 16] on span "New component" at bounding box center [653, 15] width 31 height 5
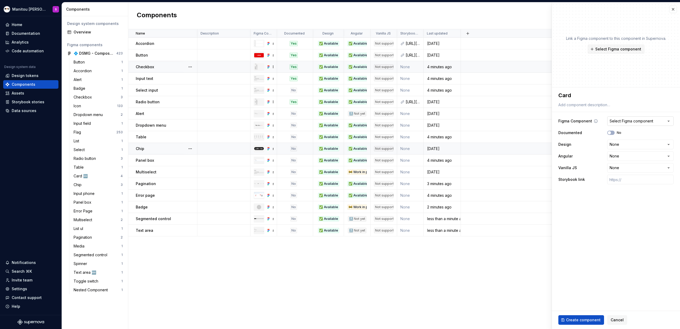
click at [625, 116] on button "Select Figma component" at bounding box center [641, 121] width 66 height 10
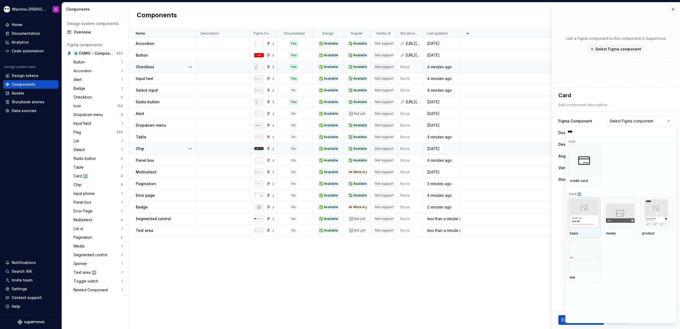
click at [587, 230] on div "basic" at bounding box center [584, 233] width 33 height 9
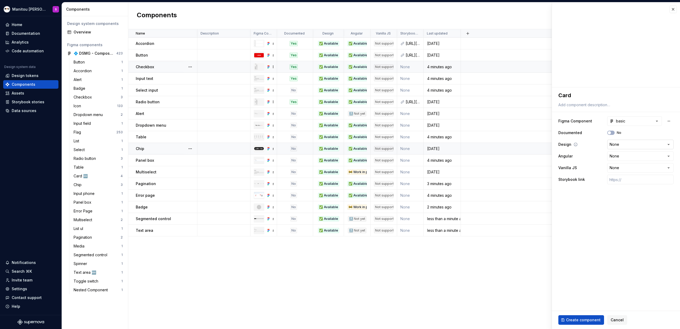
click at [645, 141] on html "Manitou [PERSON_NAME] Design System S Home Documentation Analytics Code automat…" at bounding box center [340, 164] width 680 height 329
click at [639, 158] on html "Manitou [PERSON_NAME] Design System S Home Documentation Analytics Code automat…" at bounding box center [340, 164] width 680 height 329
click at [633, 169] on html "Manitou [PERSON_NAME] Design System S Home Documentation Analytics Code automat…" at bounding box center [340, 164] width 680 height 329
click at [575, 321] on span "Create component" at bounding box center [583, 320] width 35 height 5
